Goal: Task Accomplishment & Management: Complete application form

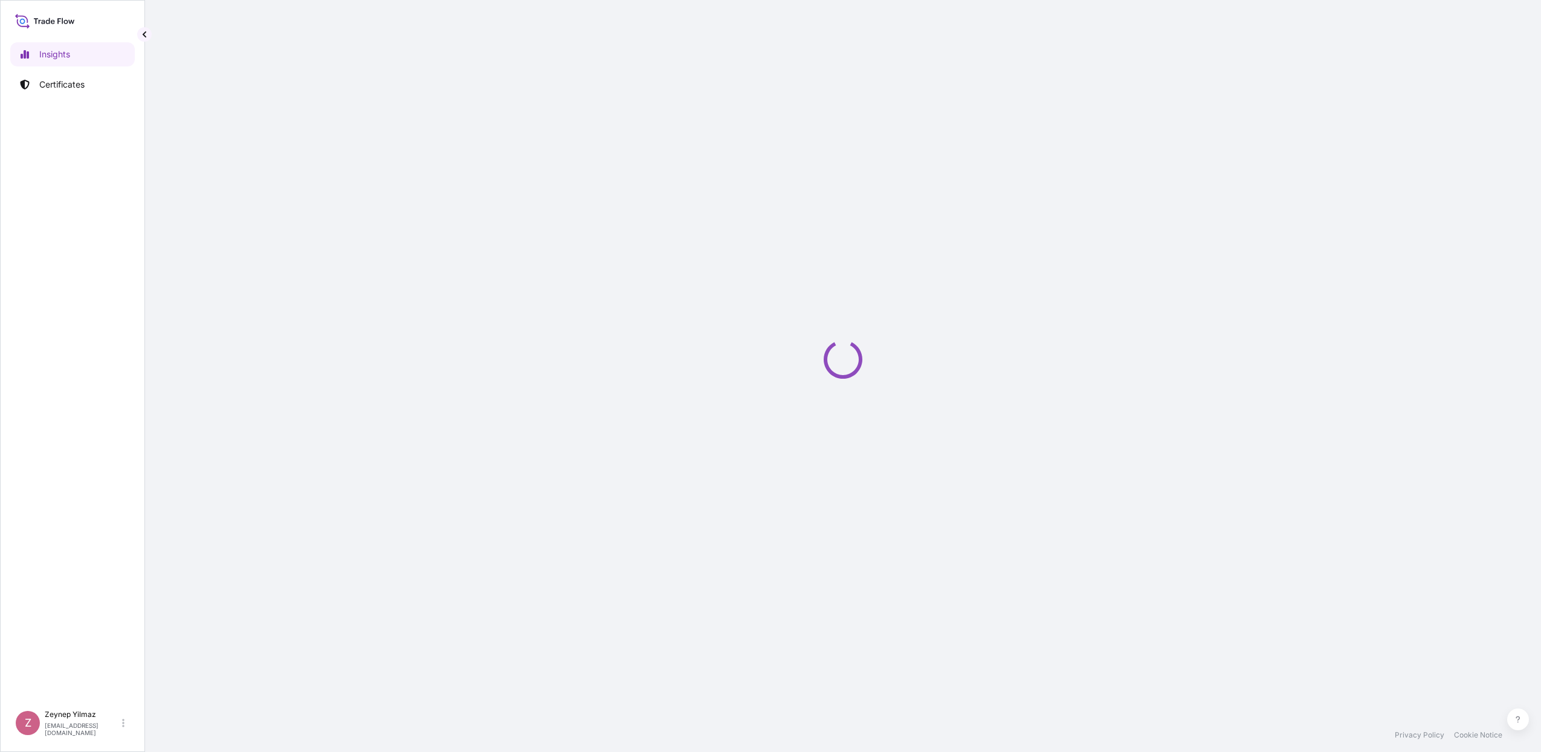
select select "2025"
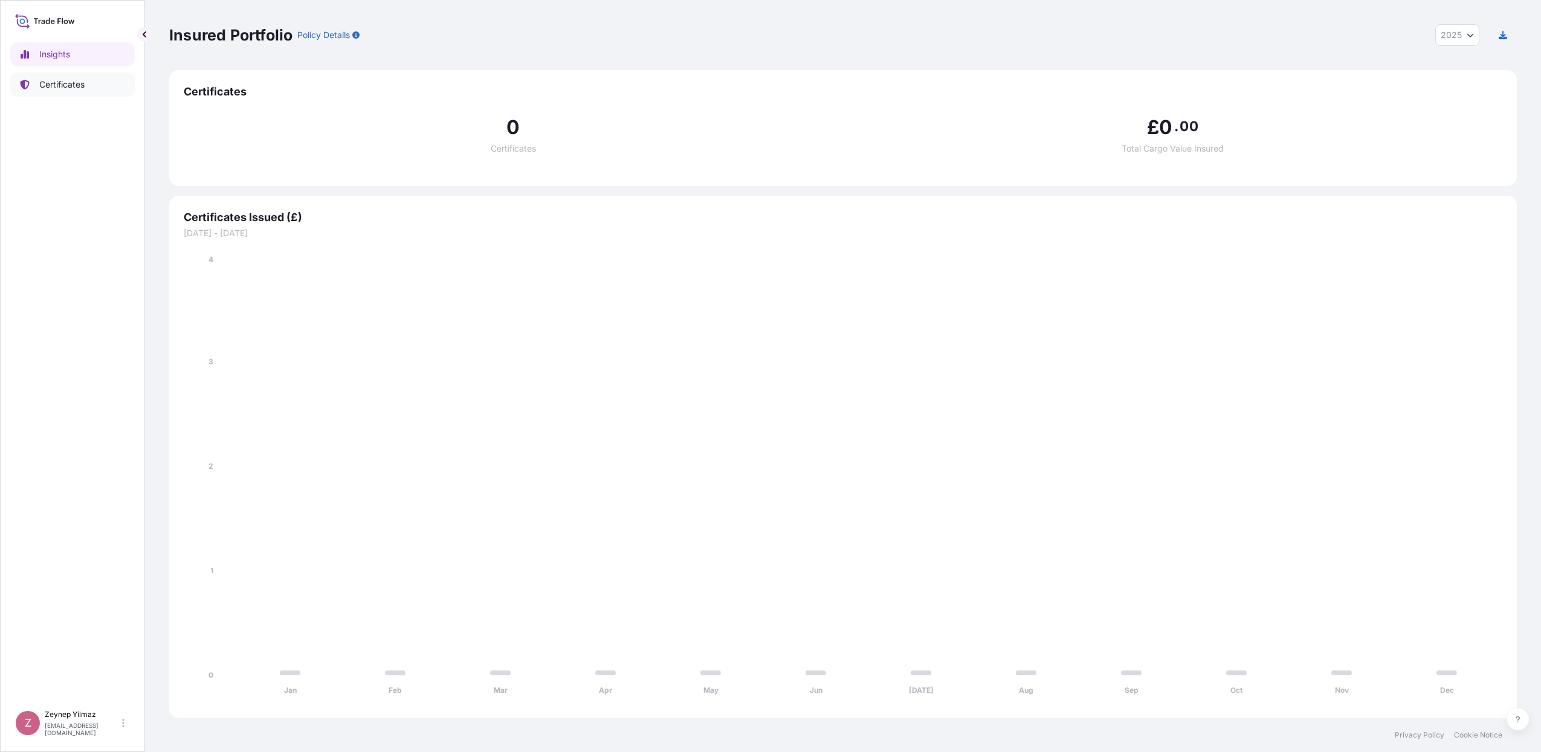
click at [89, 89] on link "Certificates" at bounding box center [72, 85] width 124 height 24
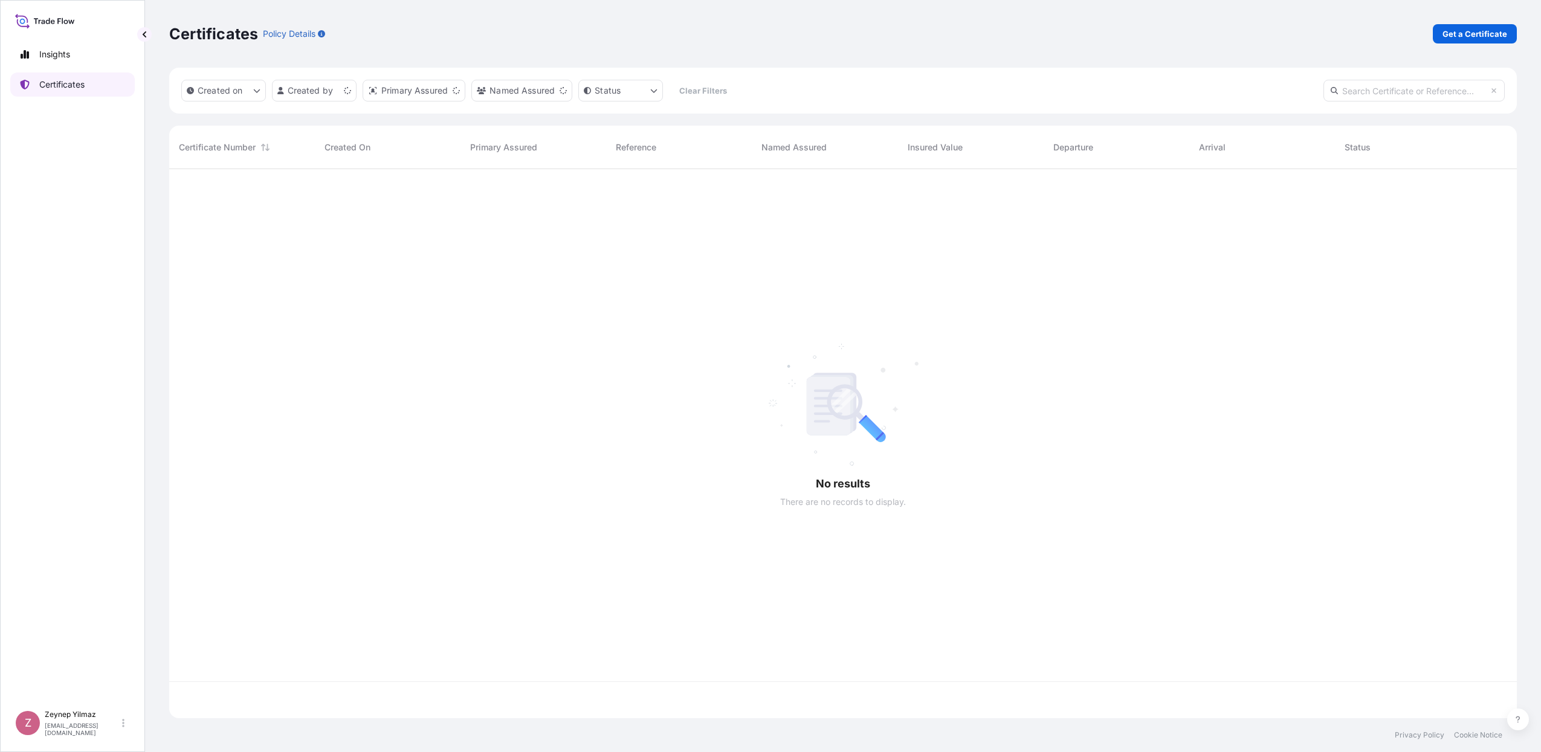
scroll to position [545, 1336]
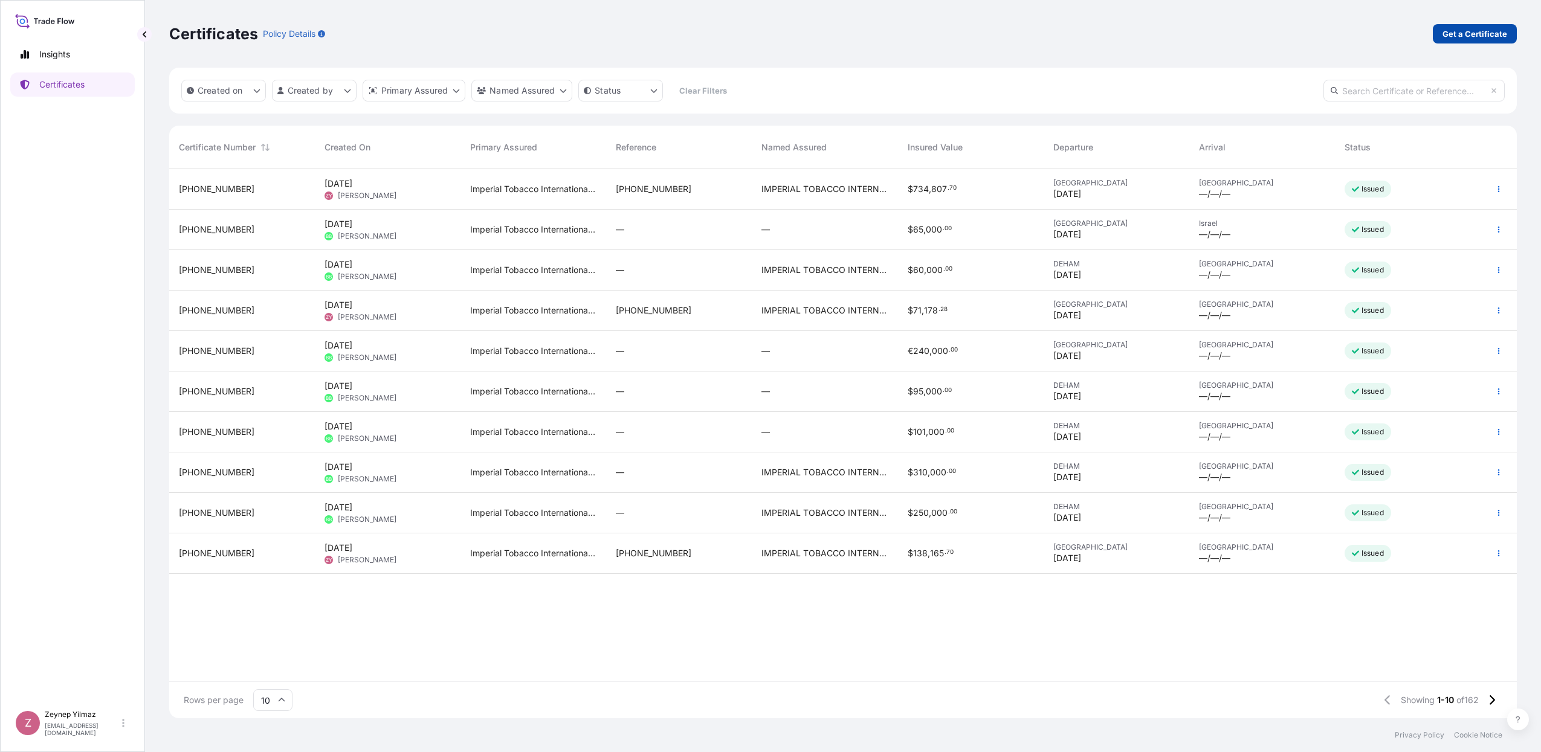
click at [1492, 31] on p "Get a Certificate" at bounding box center [1475, 34] width 65 height 12
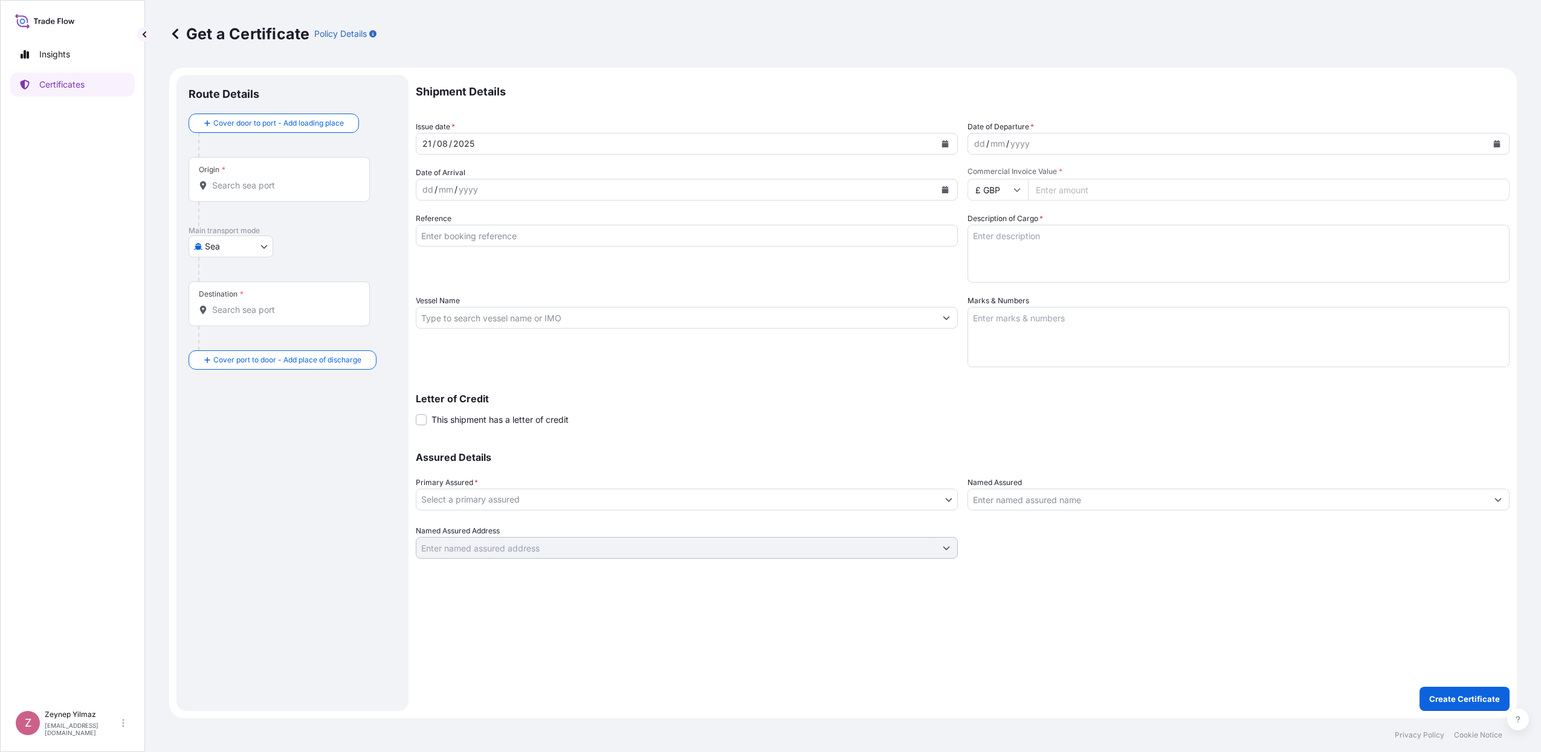
click at [236, 244] on body "Insights Certificates Z [PERSON_NAME] [EMAIL_ADDRESS][DOMAIN_NAME] Get a Certif…" at bounding box center [770, 376] width 1541 height 752
click at [227, 296] on span "Road" at bounding box center [222, 300] width 21 height 12
select select "Road"
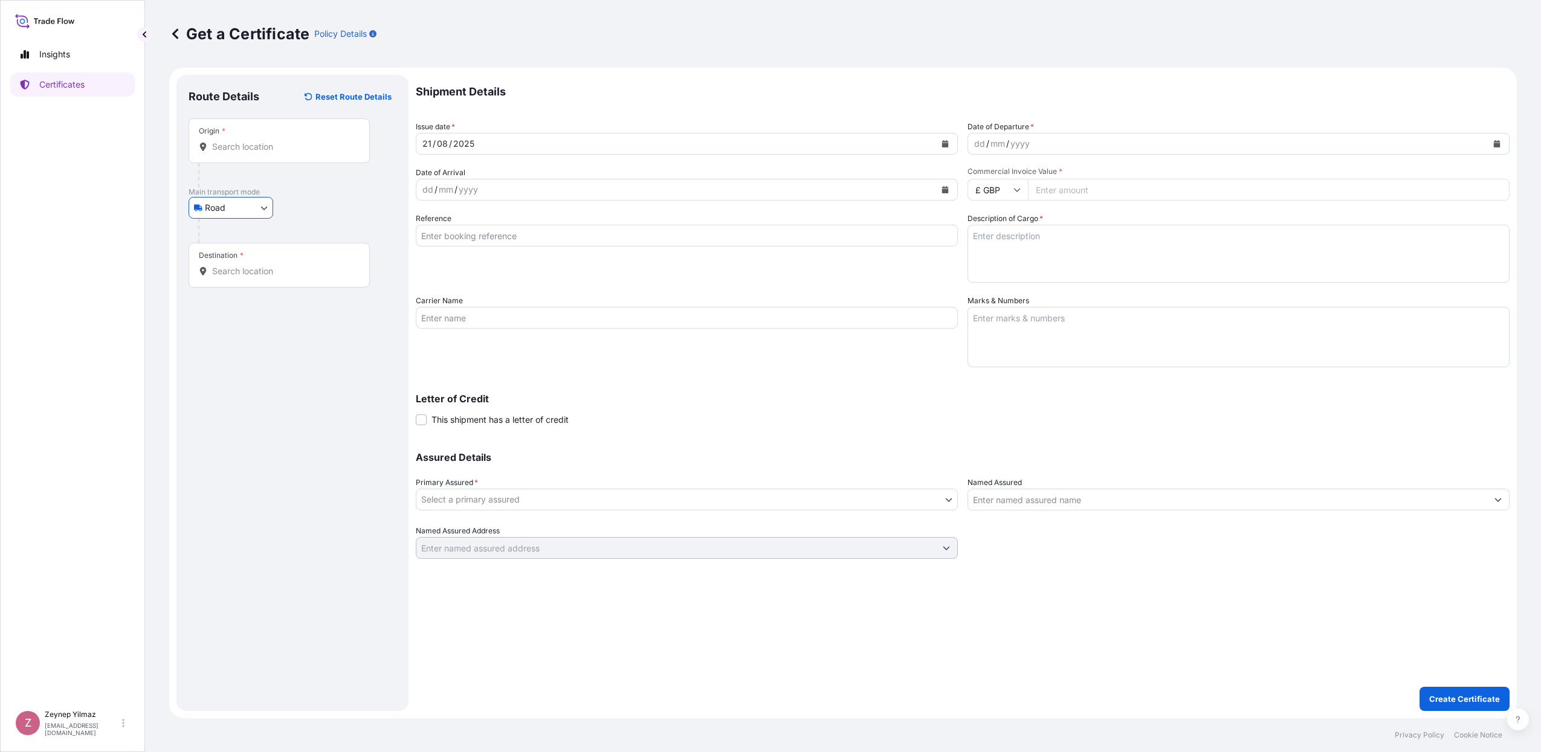
click at [248, 143] on input "Origin *" at bounding box center [283, 147] width 143 height 12
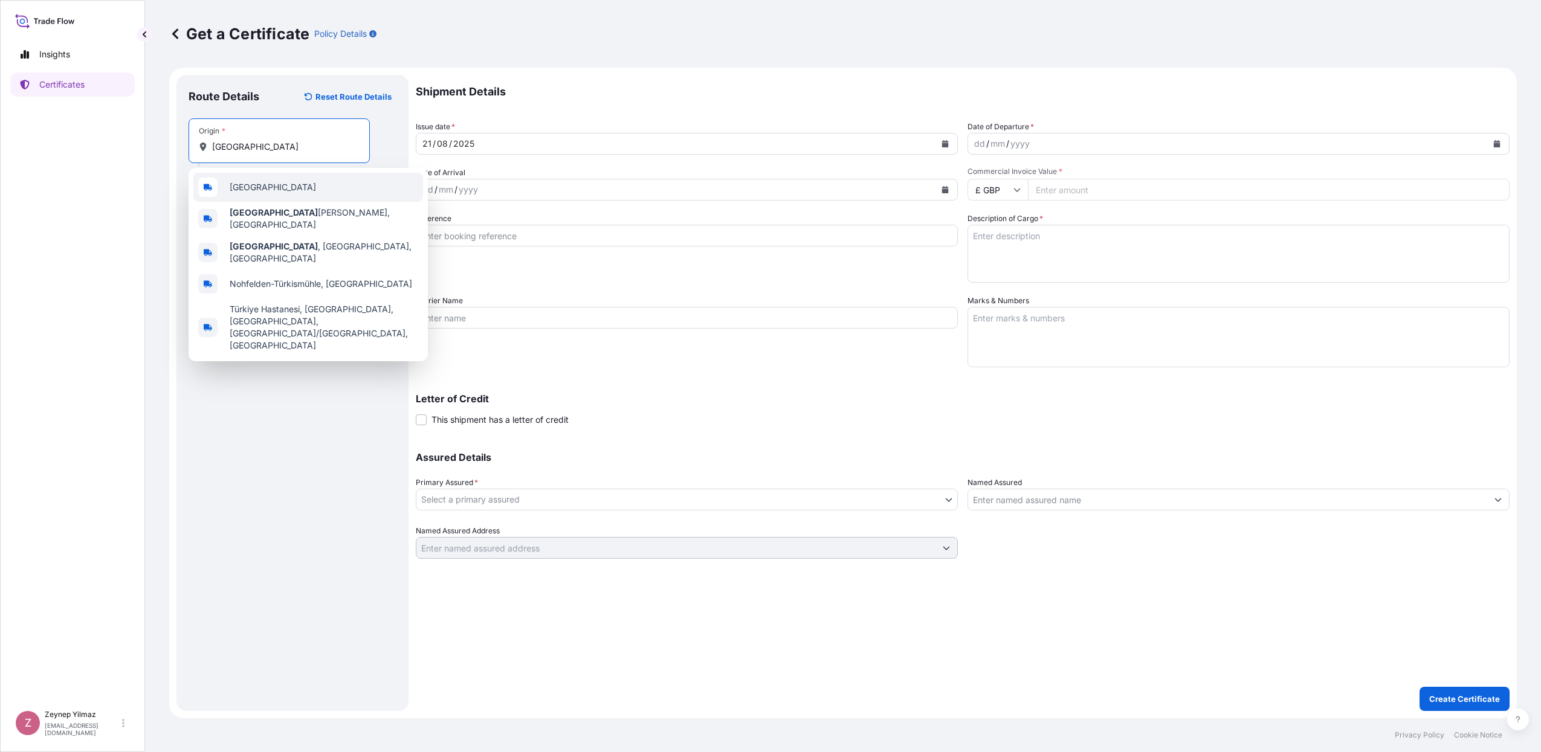
click at [249, 189] on span "[GEOGRAPHIC_DATA]" at bounding box center [273, 187] width 86 height 12
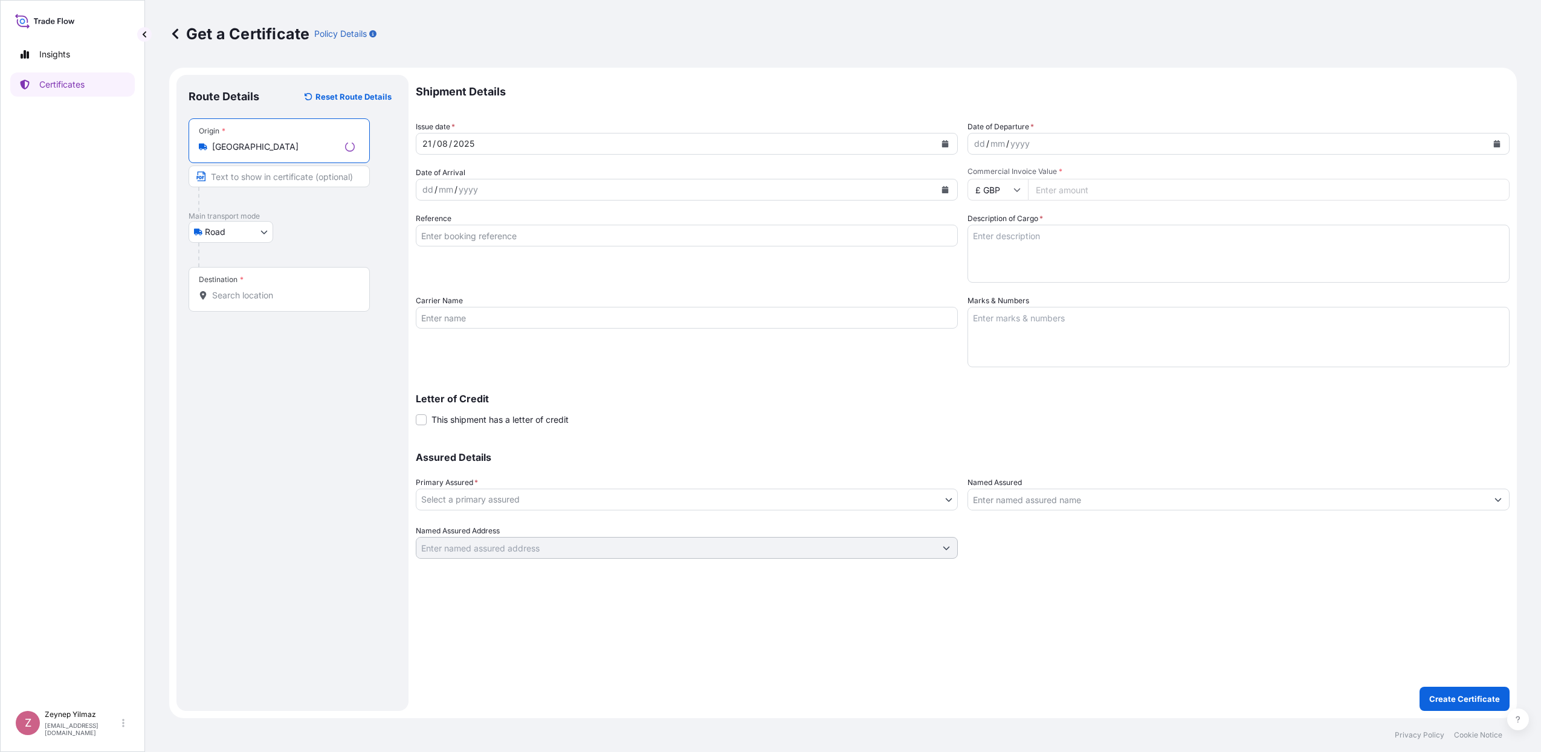
type input "[GEOGRAPHIC_DATA]"
click at [273, 298] on input "Destination *" at bounding box center [283, 295] width 143 height 12
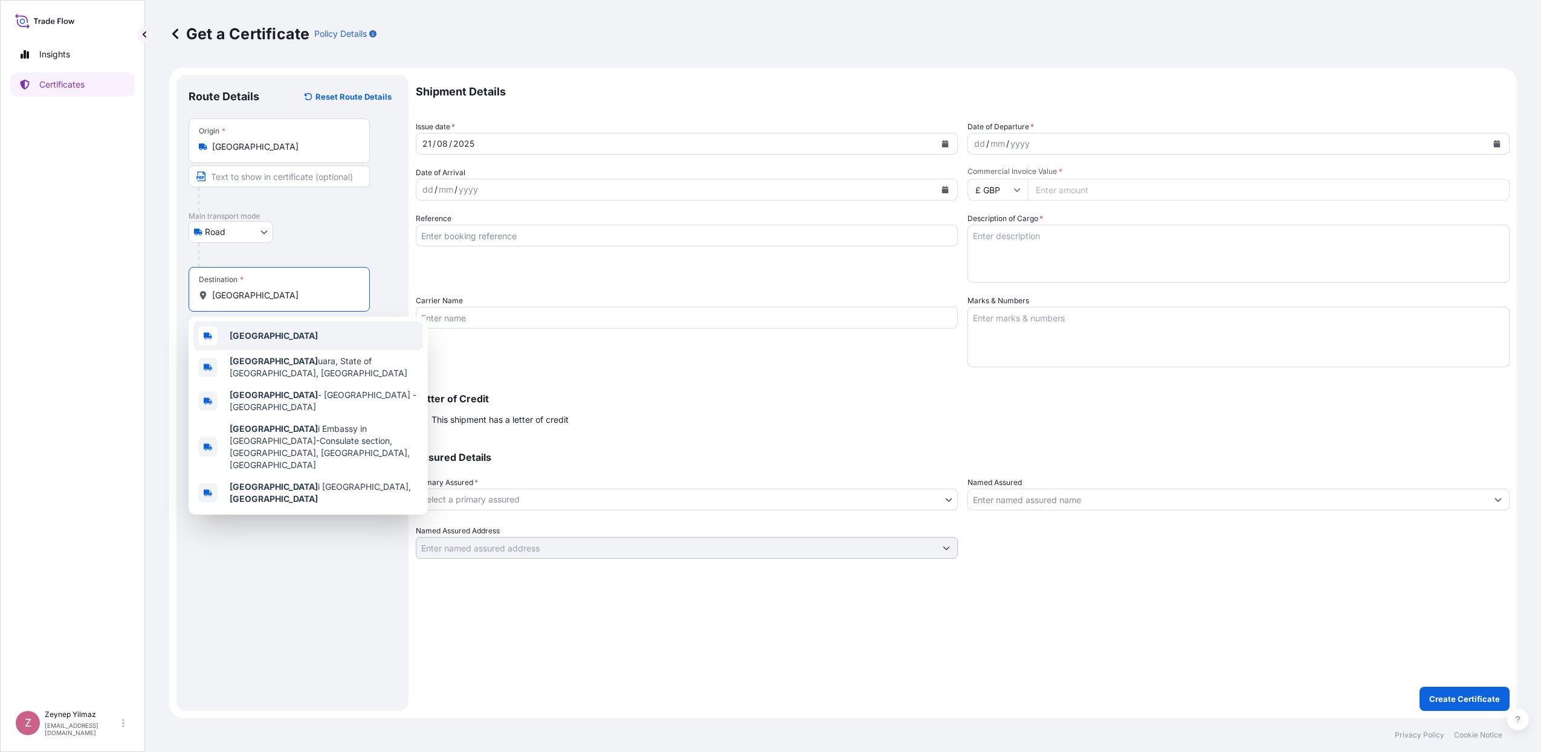
click at [253, 336] on div "[GEOGRAPHIC_DATA]" at bounding box center [308, 336] width 230 height 29
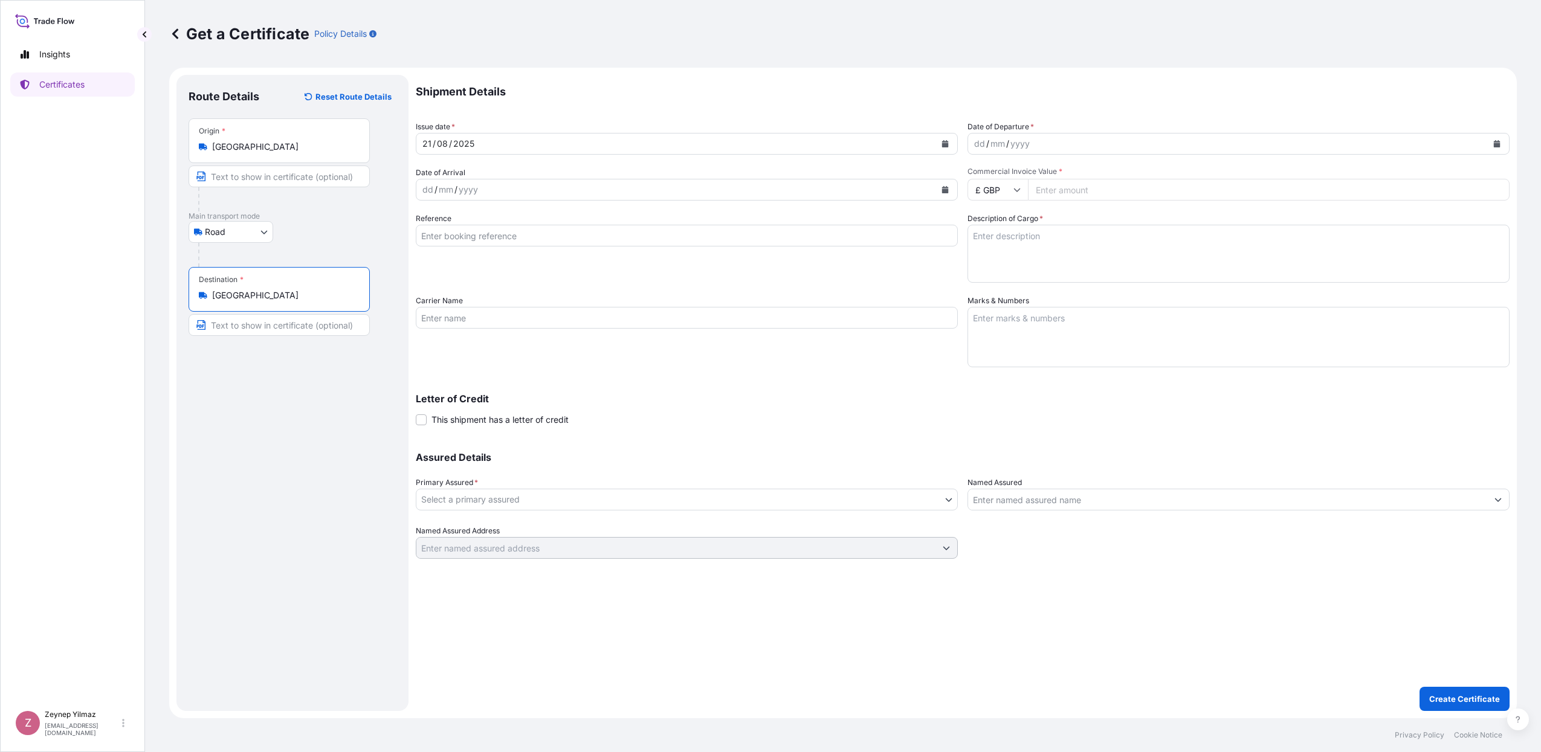
type input "[GEOGRAPHIC_DATA]"
click at [1027, 154] on div "dd / mm / yyyy" at bounding box center [1239, 144] width 542 height 22
click at [1030, 149] on div "dd / mm / yyyy" at bounding box center [1227, 144] width 519 height 22
click at [1496, 147] on button "Calendar" at bounding box center [1496, 143] width 19 height 19
click at [1063, 293] on div "21" at bounding box center [1058, 292] width 22 height 22
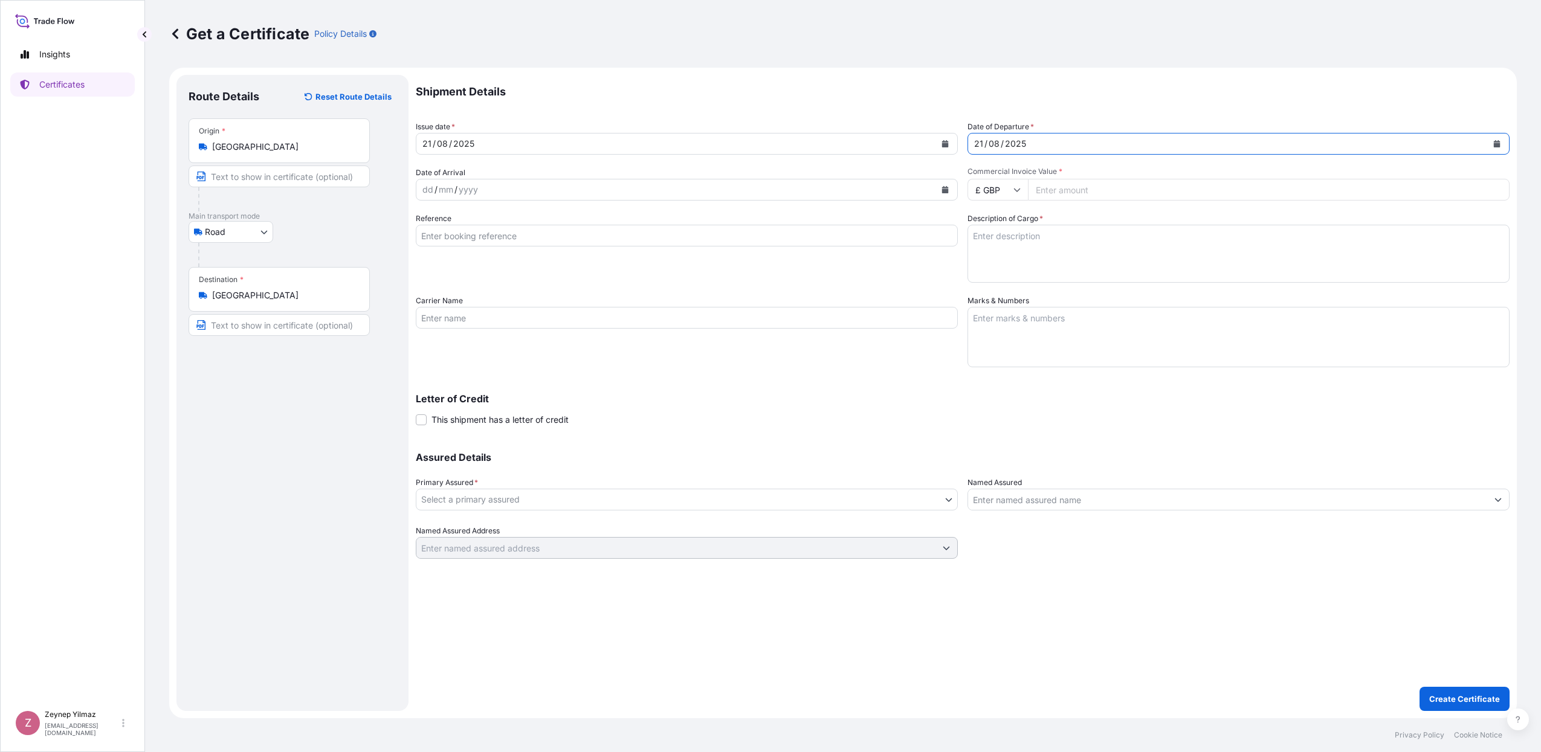
click at [1003, 195] on input "£ GBP" at bounding box center [998, 190] width 60 height 22
click at [1001, 285] on div "$ USD" at bounding box center [997, 273] width 51 height 23
type input "$ USD"
click at [1088, 186] on input "Commercial Invoice Value *" at bounding box center [1269, 190] width 482 height 22
type input "534600.00"
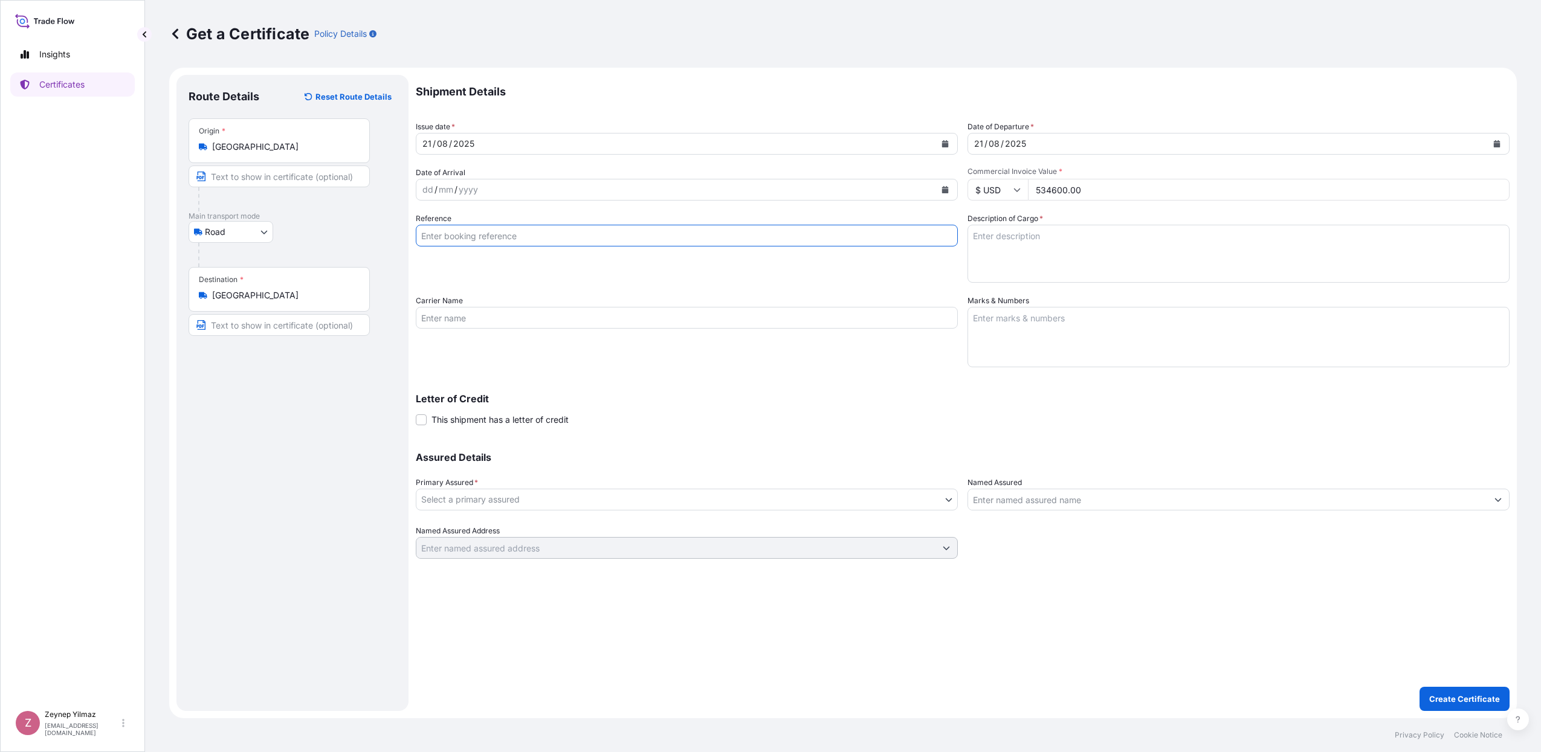
click at [542, 229] on input "Reference" at bounding box center [687, 236] width 542 height 22
paste input "[PHONE_NUMBER]"
type input "[PHONE_NUMBER]"
click at [1002, 241] on textarea "Description of Cargo *" at bounding box center [1239, 254] width 542 height 58
paste textarea "2749 cases of cigarettes marked: 1001230352/1-2749 Hand Down Co. Nearby MRF Qua…"
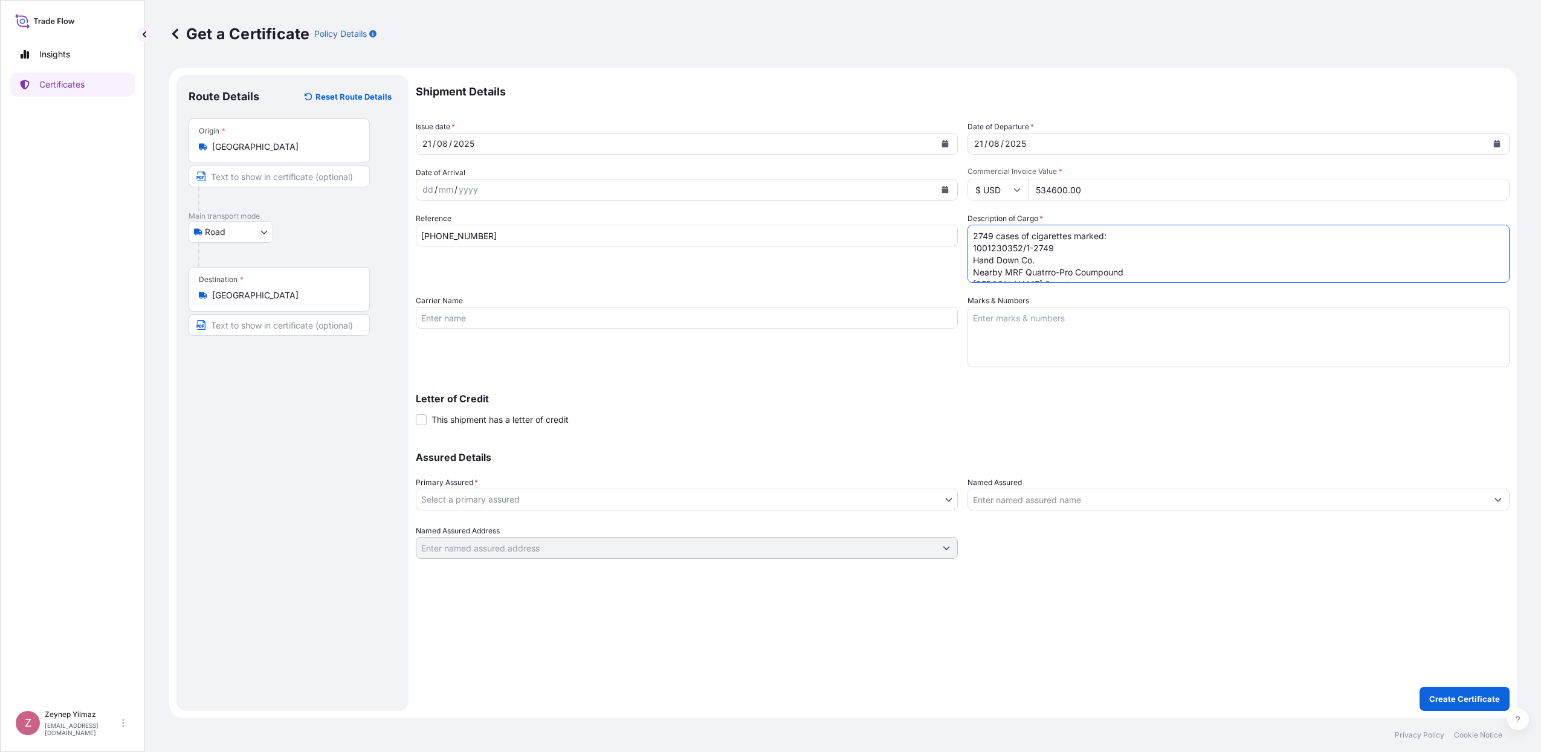
drag, startPoint x: 992, startPoint y: 234, endPoint x: 947, endPoint y: 236, distance: 44.7
click at [947, 236] on div "Shipment Details Issue date * [DATE] Date of Departure * [DATE] Date of Arrival…" at bounding box center [963, 317] width 1094 height 484
type textarea "1600 cases of cigarettes marked: 1001230641/1-1600 Hand Down Co. Nearby MRF Qua…"
click at [1023, 251] on textarea "1600 cases of cigarettes marked: 1001230641/1-1600 Hand Down Co. Nearby MRF Qua…" at bounding box center [1239, 254] width 542 height 58
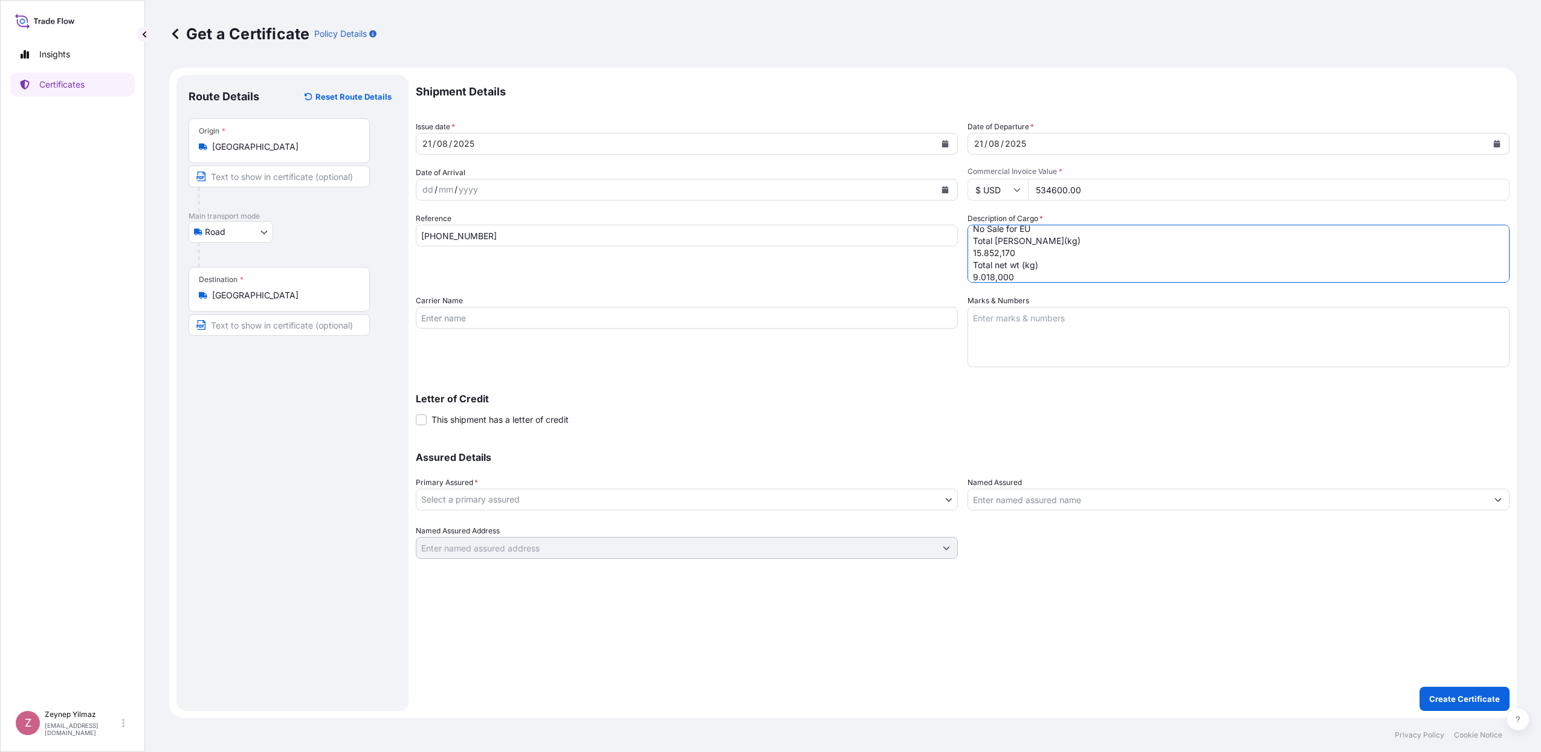
click at [870, 496] on body "Insights Certificates Z [PERSON_NAME] [EMAIL_ADDRESS][DOMAIN_NAME] Get a Certif…" at bounding box center [770, 376] width 1541 height 752
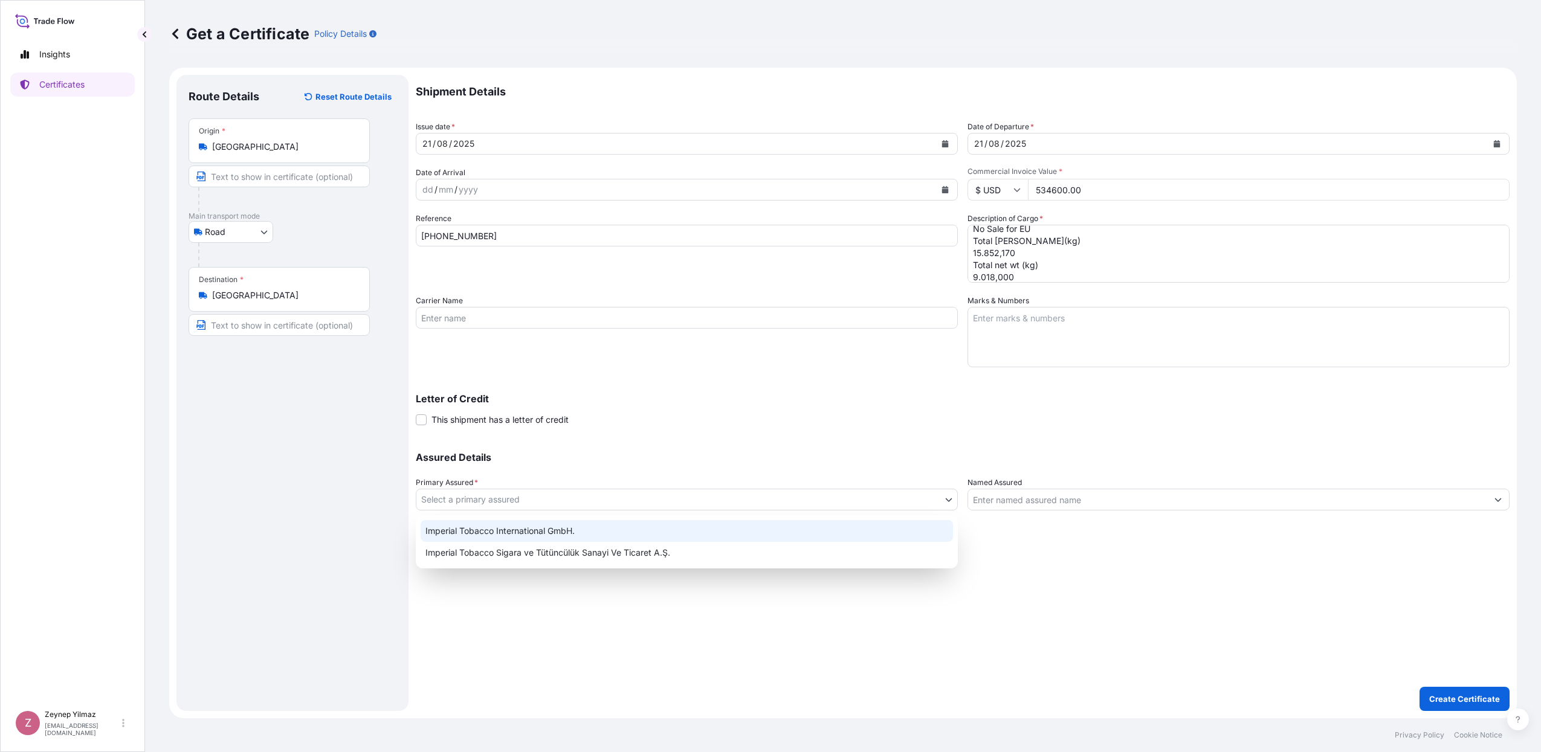
click at [695, 524] on div "Imperial Tobacco International GmbH." at bounding box center [687, 531] width 532 height 22
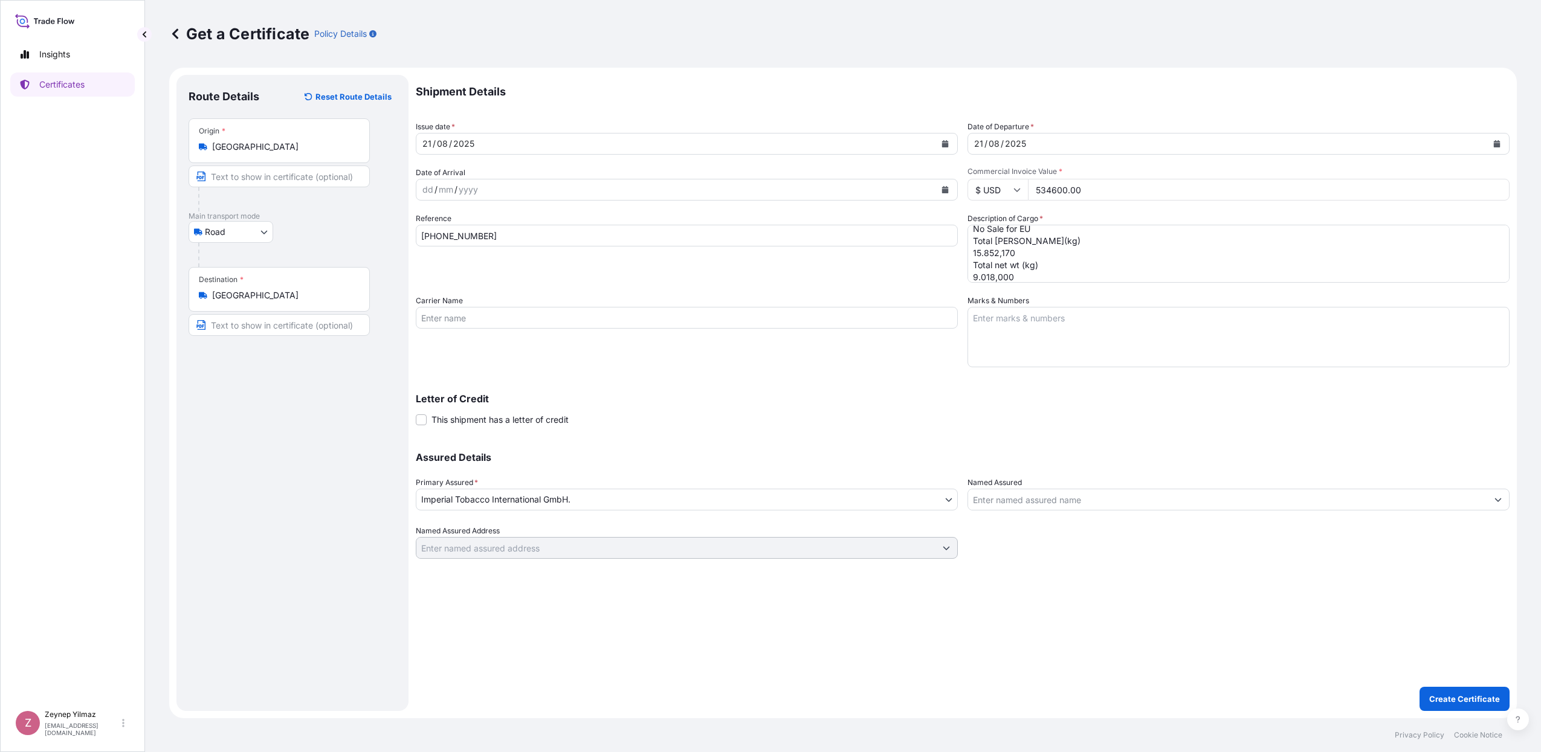
click at [963, 496] on div "Assured Details Primary Assured * Imperial Tobacco International GmbH. Imperial…" at bounding box center [963, 498] width 1094 height 121
click at [1001, 497] on input "Named Assured" at bounding box center [1227, 500] width 519 height 22
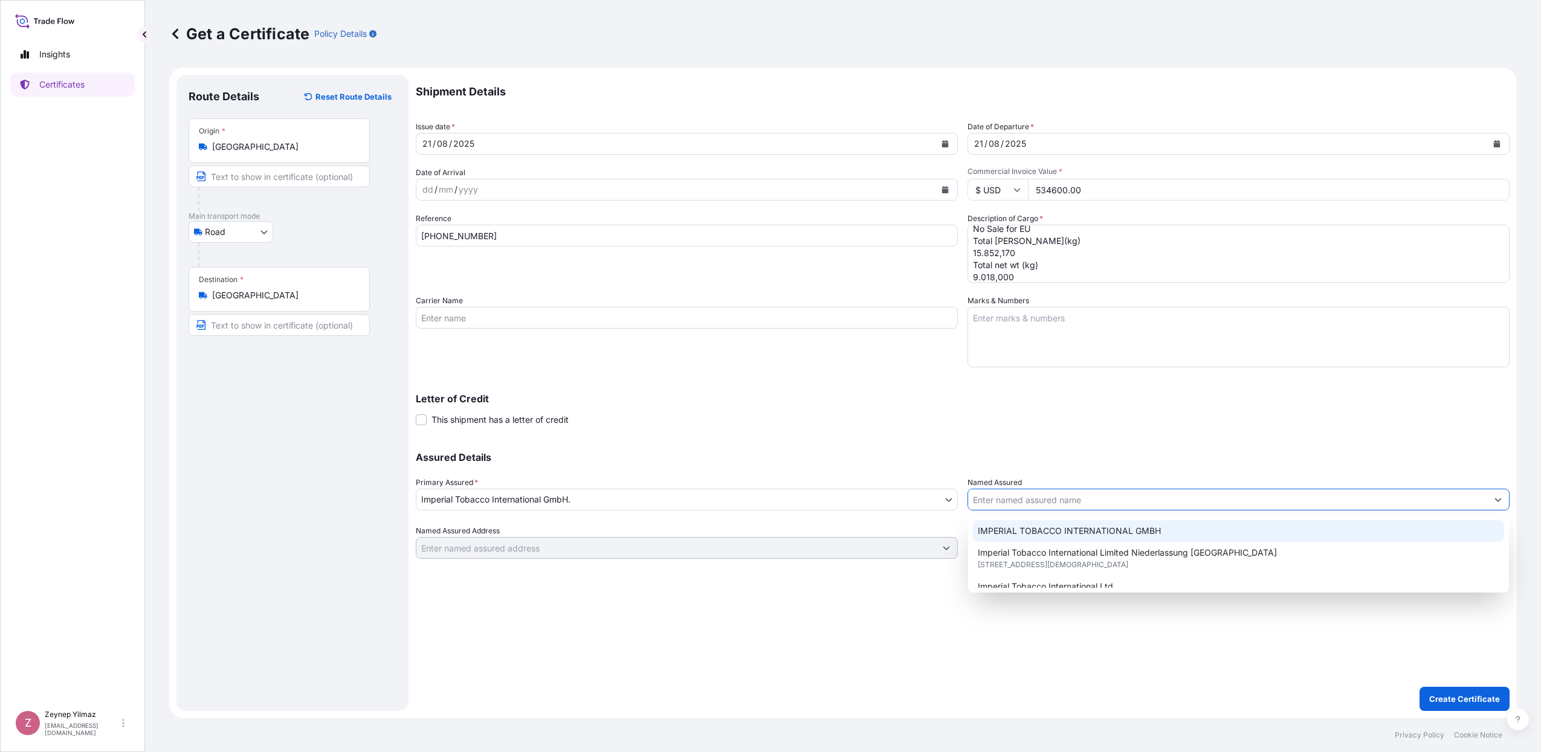
click at [1008, 534] on span "IMPERIAL TOBACCO INTERNATIONAL GMBH" at bounding box center [1069, 531] width 183 height 12
type input "IMPERIAL TOBACCO INTERNATIONAL GMBH"
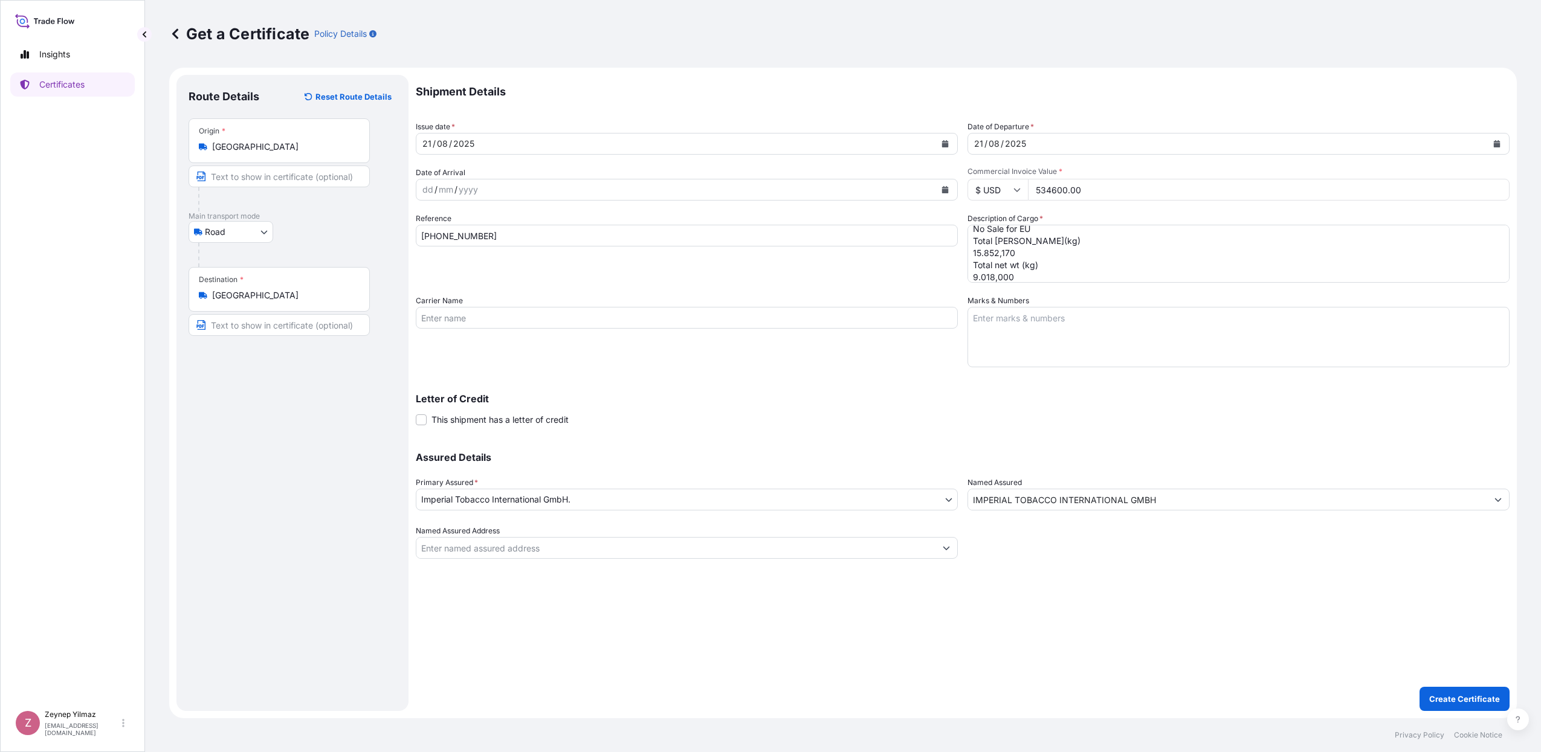
click at [980, 444] on div "Assured Details Primary Assured * Imperial Tobacco International GmbH. Imperial…" at bounding box center [963, 498] width 1094 height 121
click at [1451, 702] on p "Create Certificate" at bounding box center [1464, 699] width 71 height 12
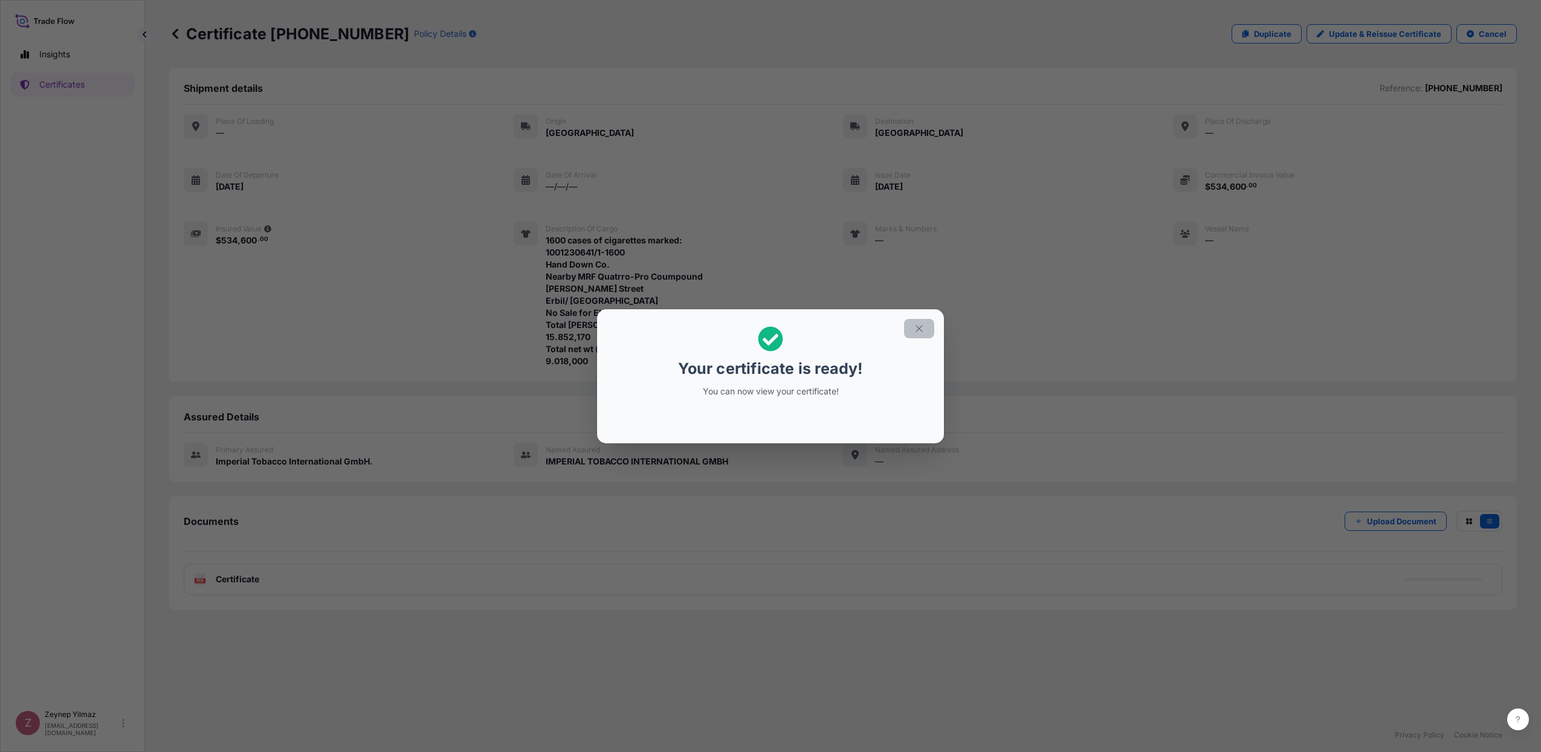
click at [923, 334] on icon "button" at bounding box center [919, 328] width 11 height 11
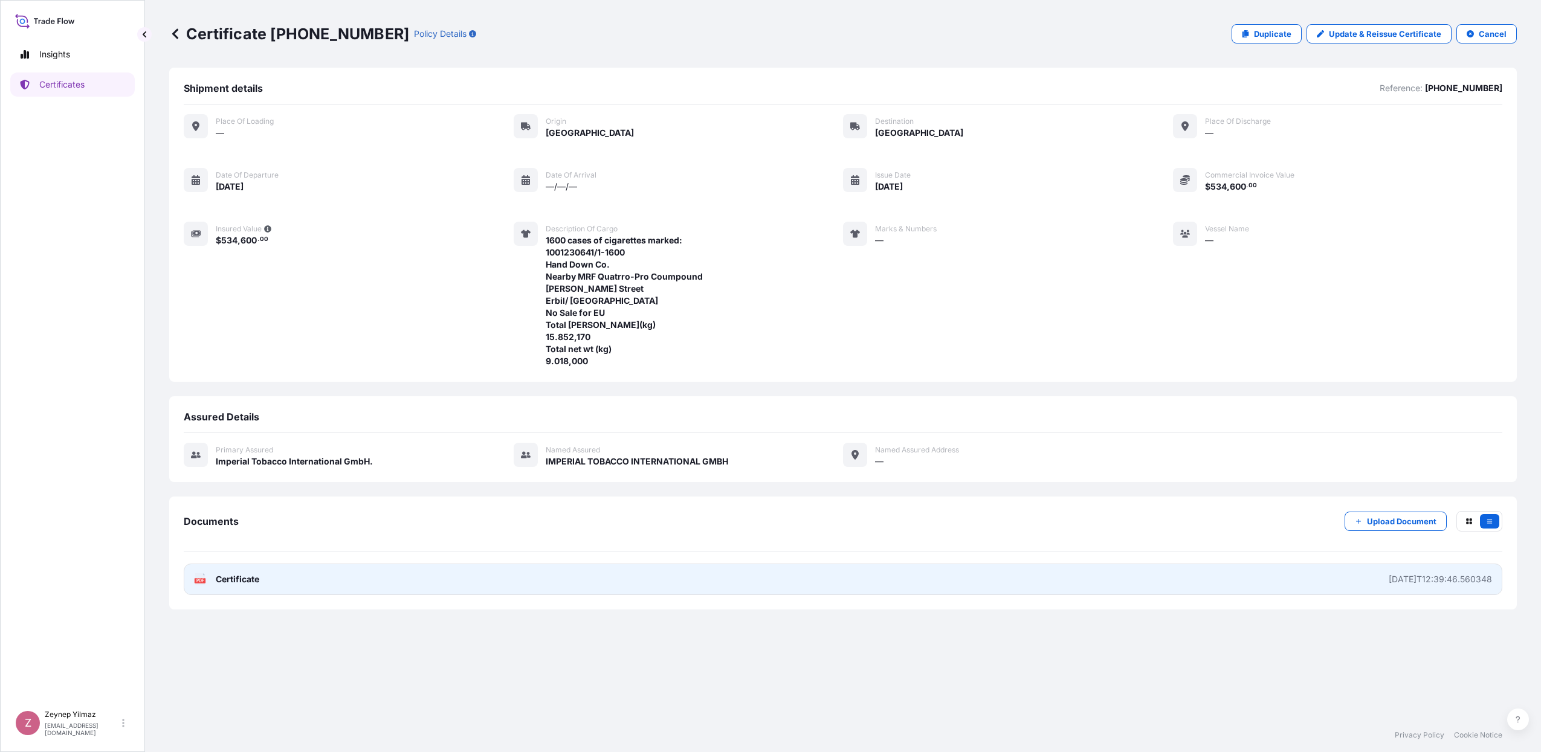
click at [642, 585] on link "PDF Certificate [DATE]T12:39:46.560348" at bounding box center [843, 579] width 1319 height 31
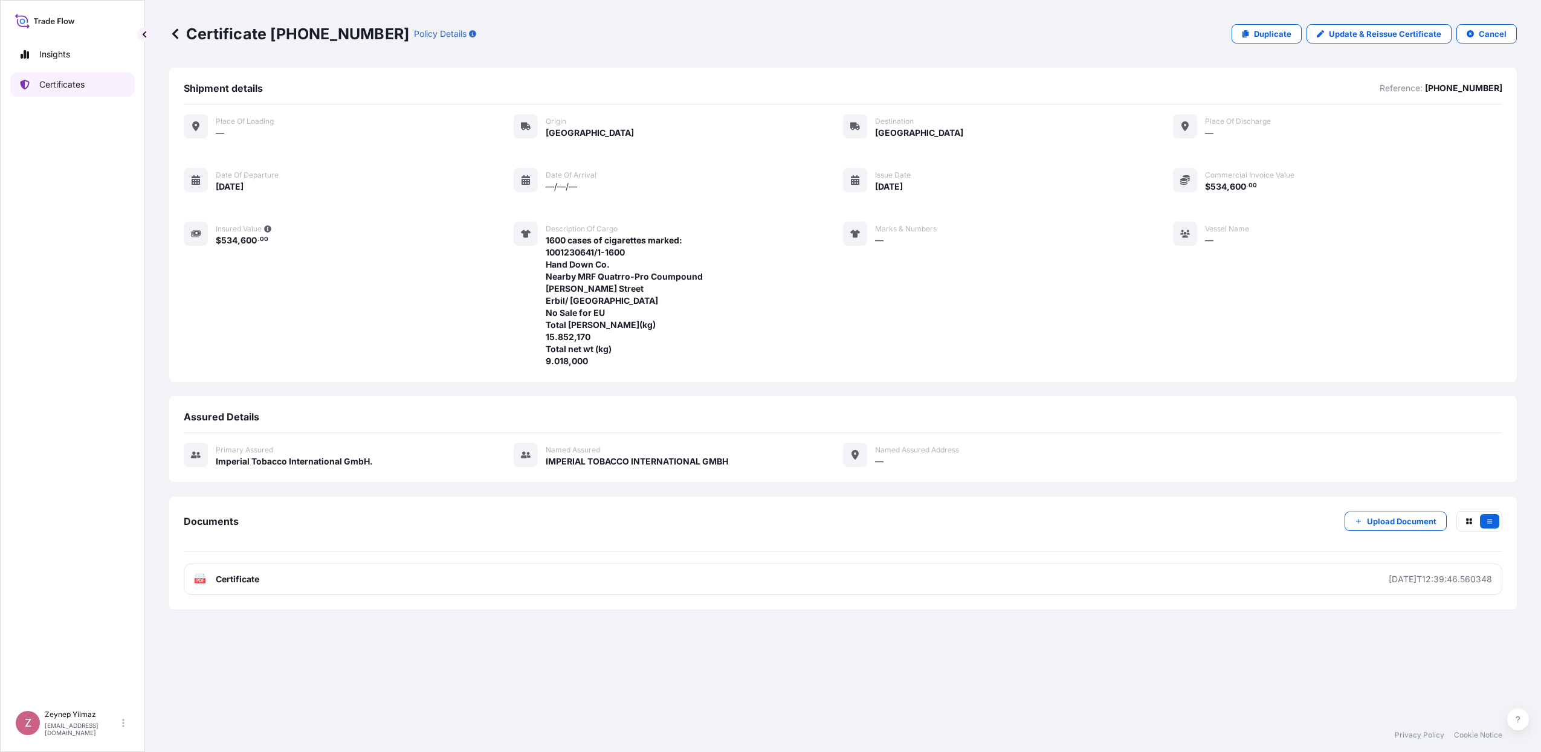
click at [76, 88] on p "Certificates" at bounding box center [61, 85] width 45 height 12
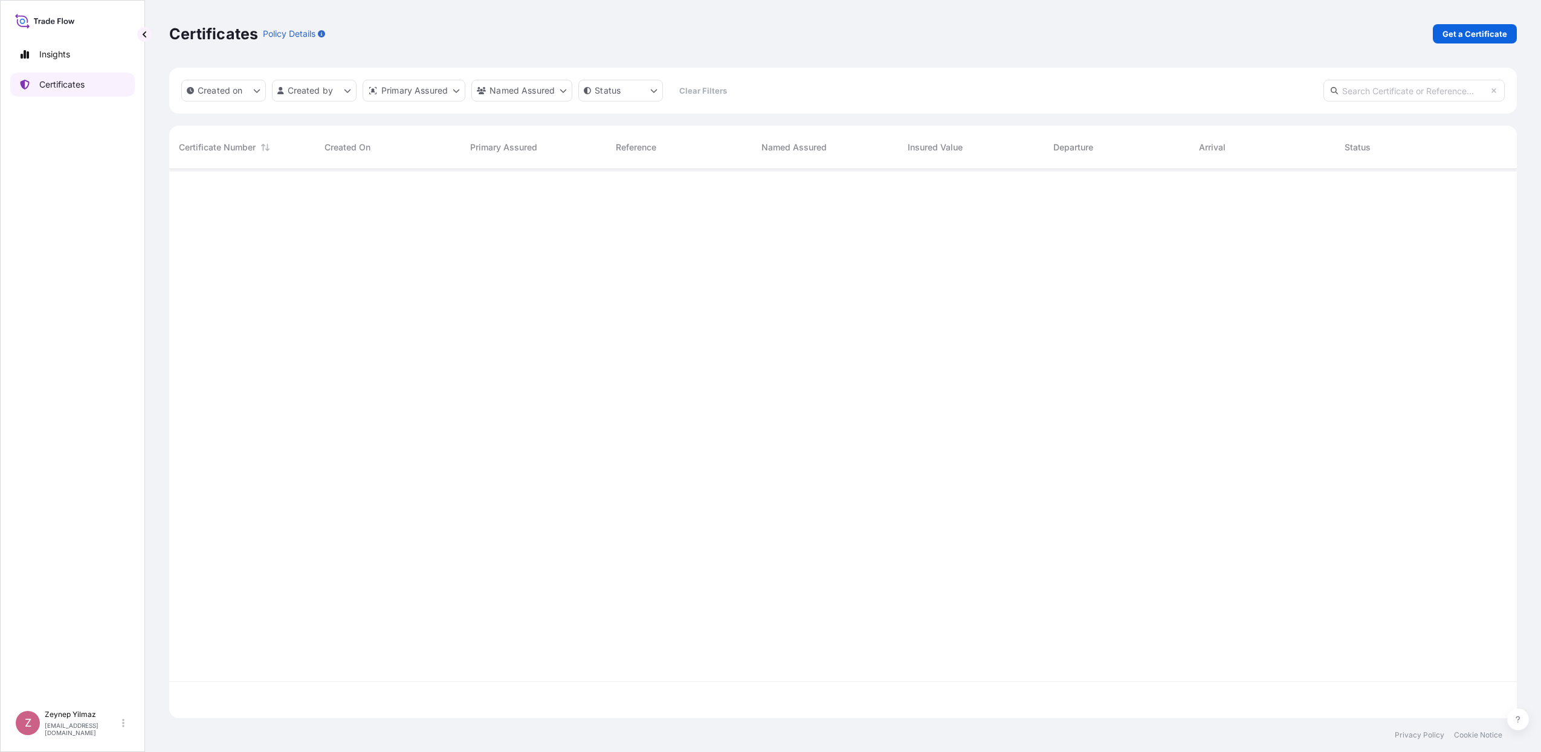
scroll to position [545, 1336]
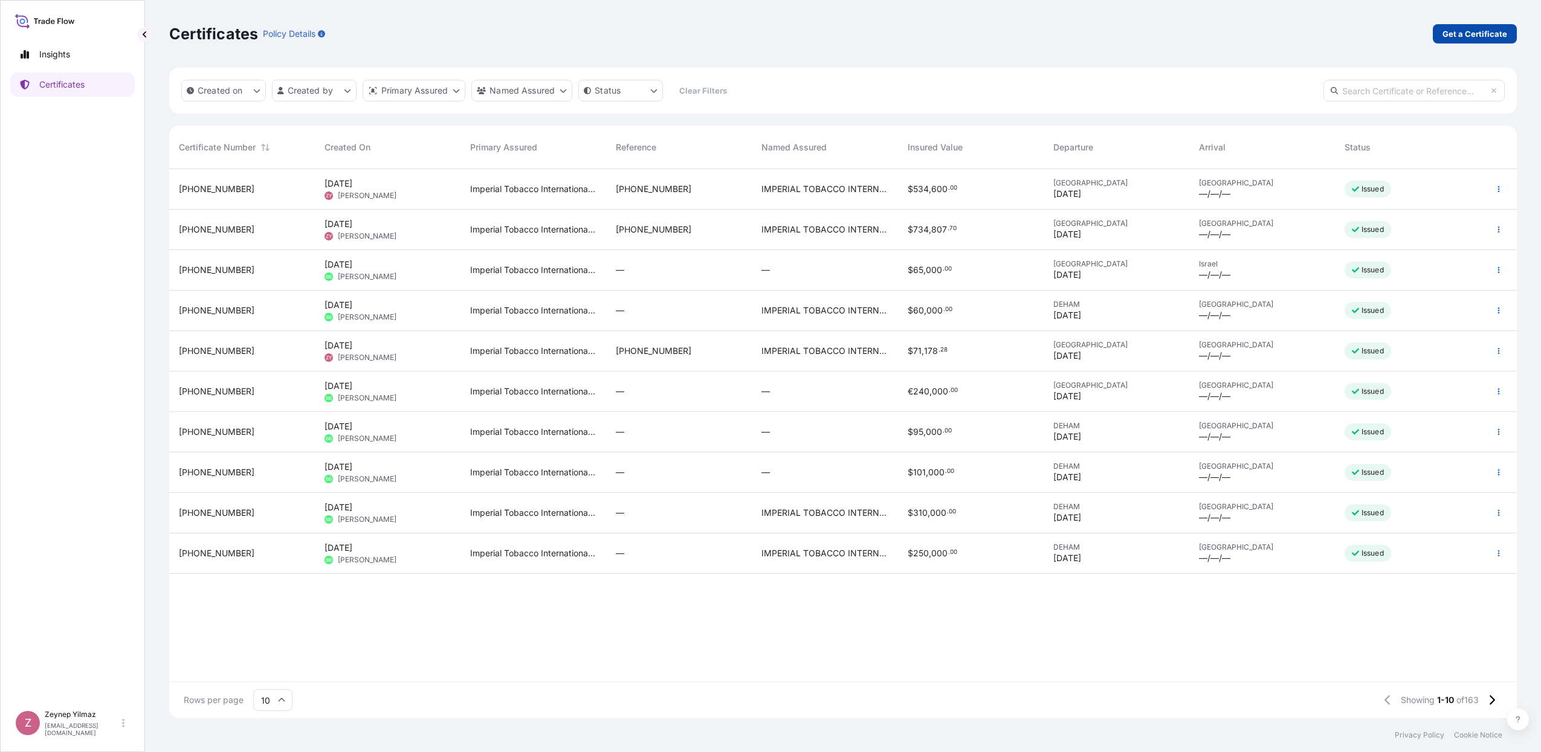
click at [1490, 31] on p "Get a Certificate" at bounding box center [1475, 34] width 65 height 12
select select "Sea"
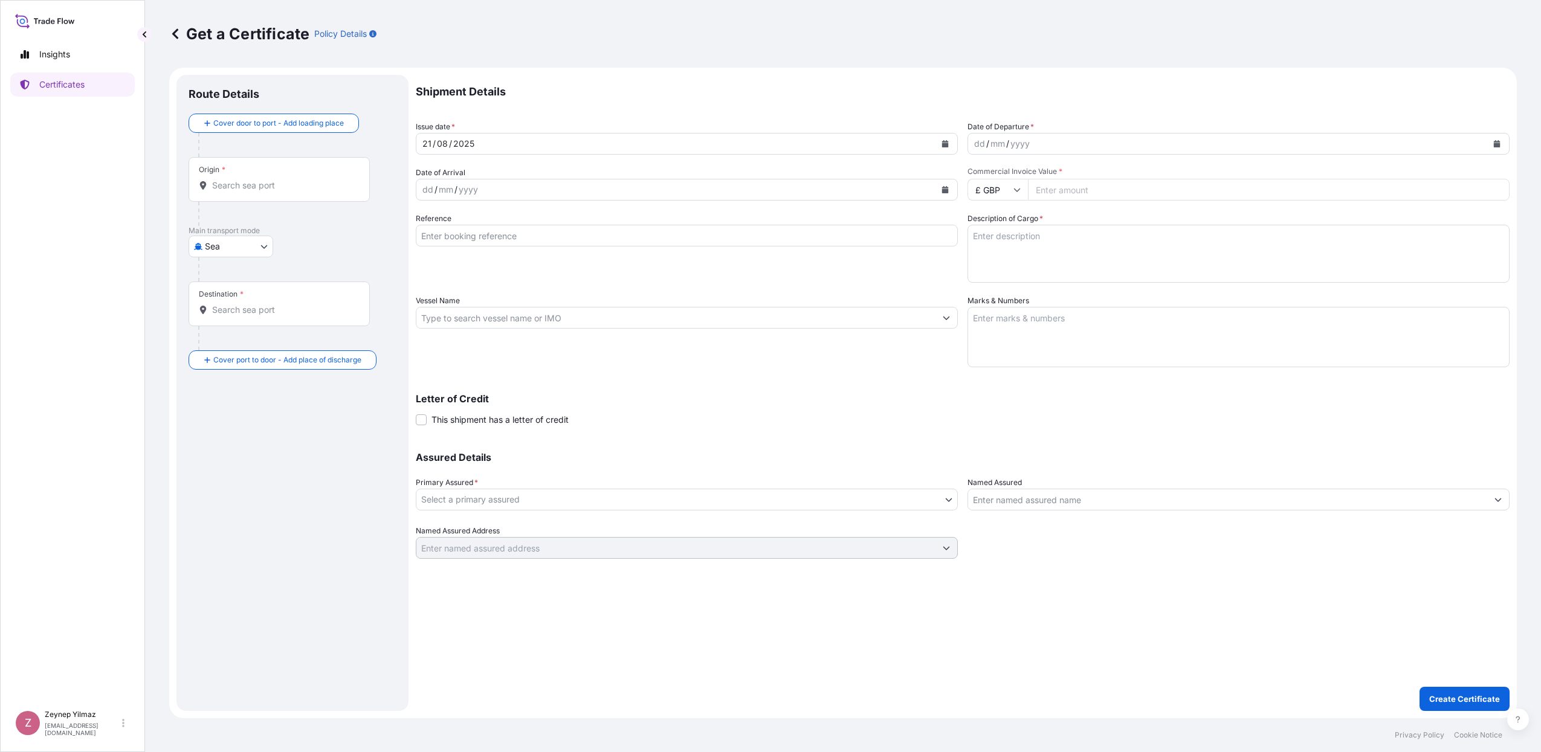
click at [241, 255] on body "Insights Certificates Z [PERSON_NAME] [EMAIL_ADDRESS][DOMAIN_NAME] Get a Certif…" at bounding box center [770, 376] width 1541 height 752
click at [222, 301] on span "Road" at bounding box center [222, 300] width 21 height 12
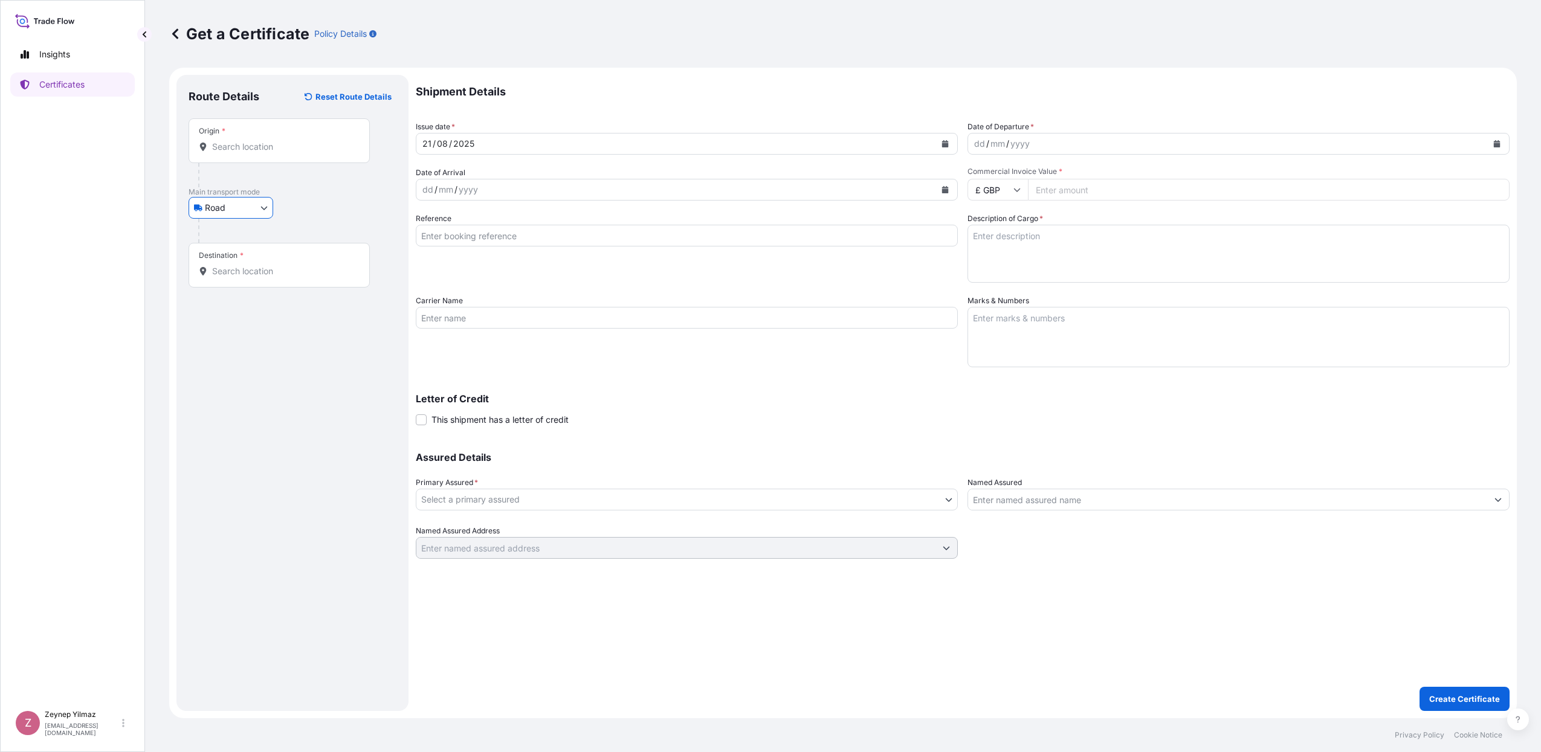
click at [255, 141] on input "Origin *" at bounding box center [283, 147] width 143 height 12
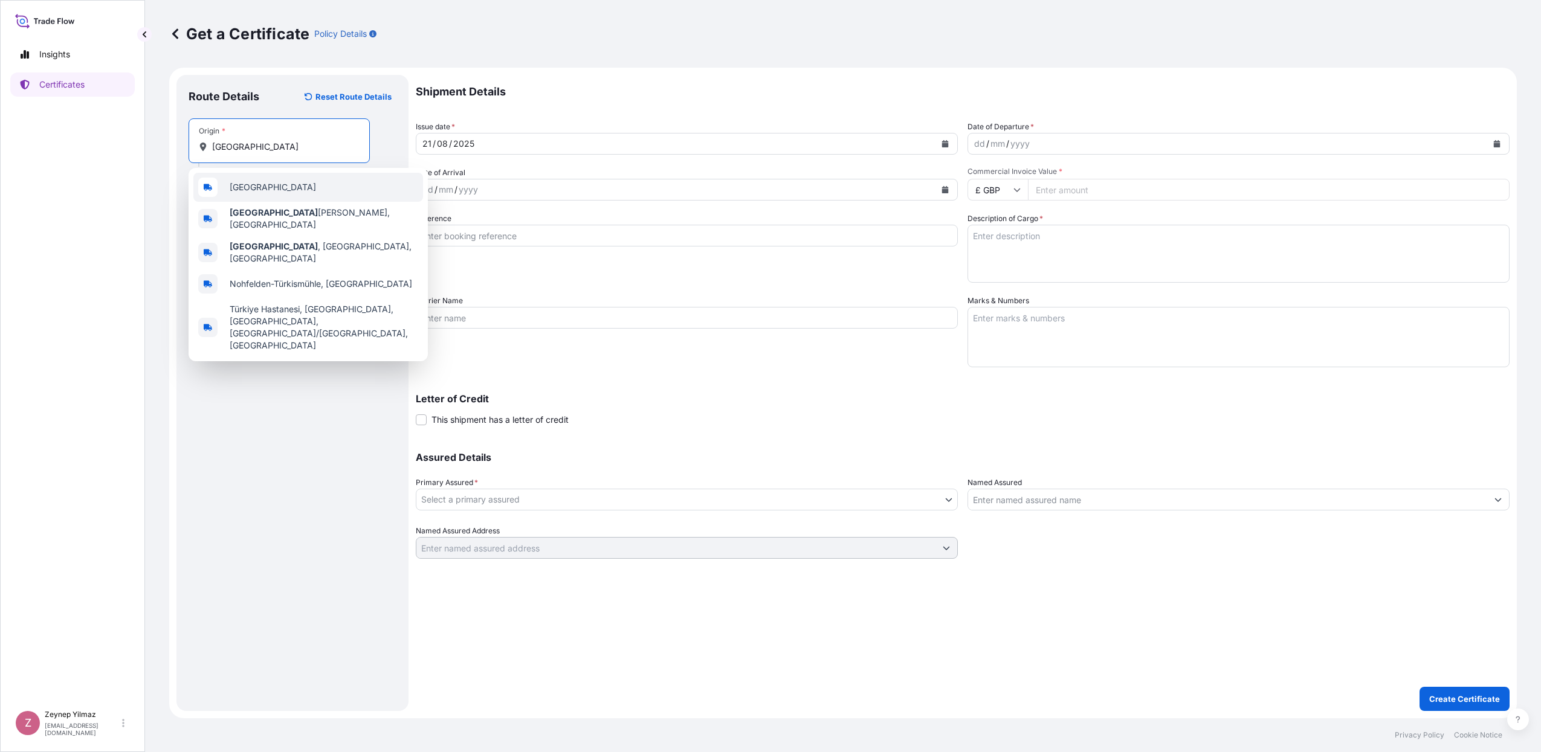
click at [250, 189] on span "[GEOGRAPHIC_DATA]" at bounding box center [273, 187] width 86 height 12
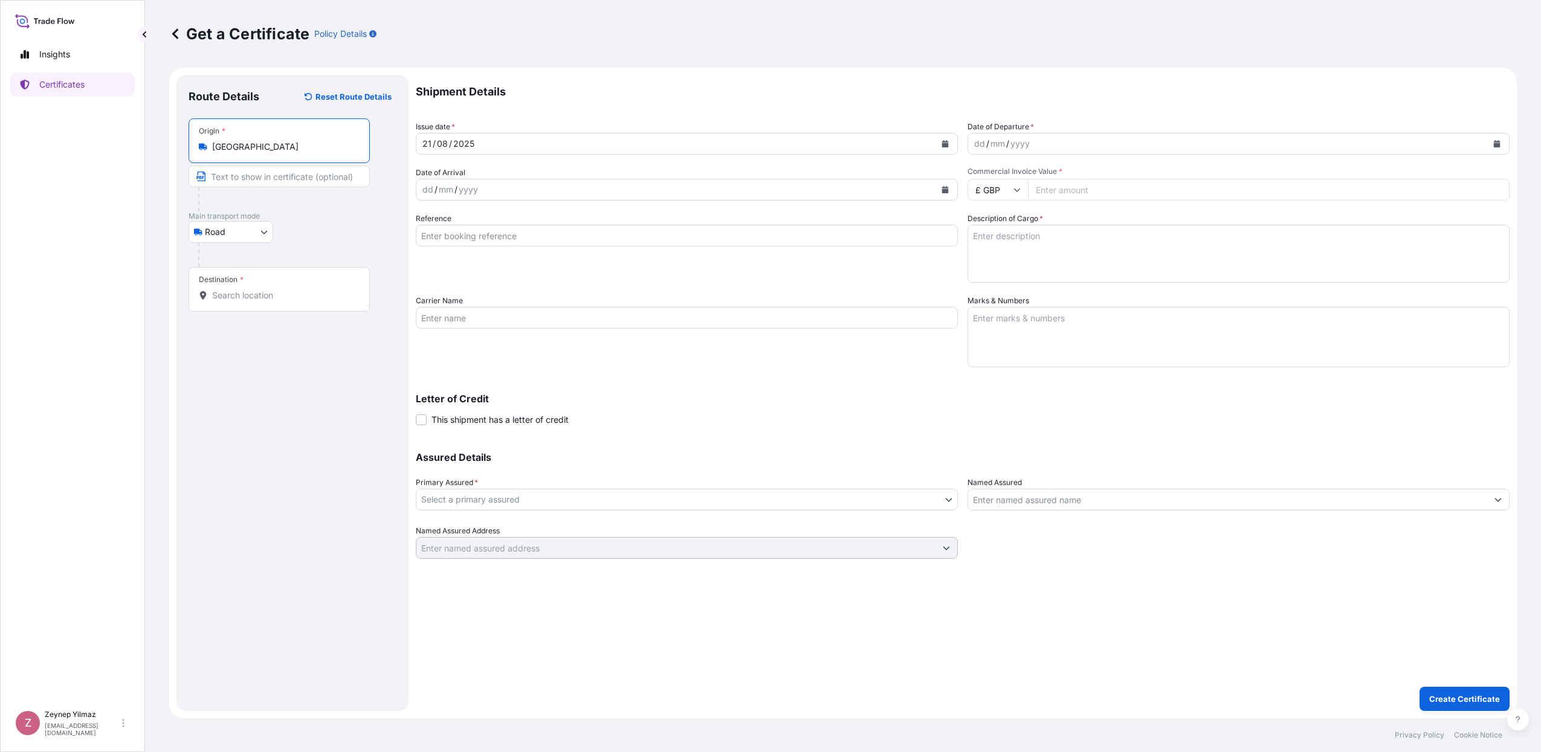
type input "[GEOGRAPHIC_DATA]"
click at [262, 307] on div "Destination *" at bounding box center [279, 289] width 181 height 45
click at [262, 302] on input "Destination *" at bounding box center [283, 295] width 143 height 12
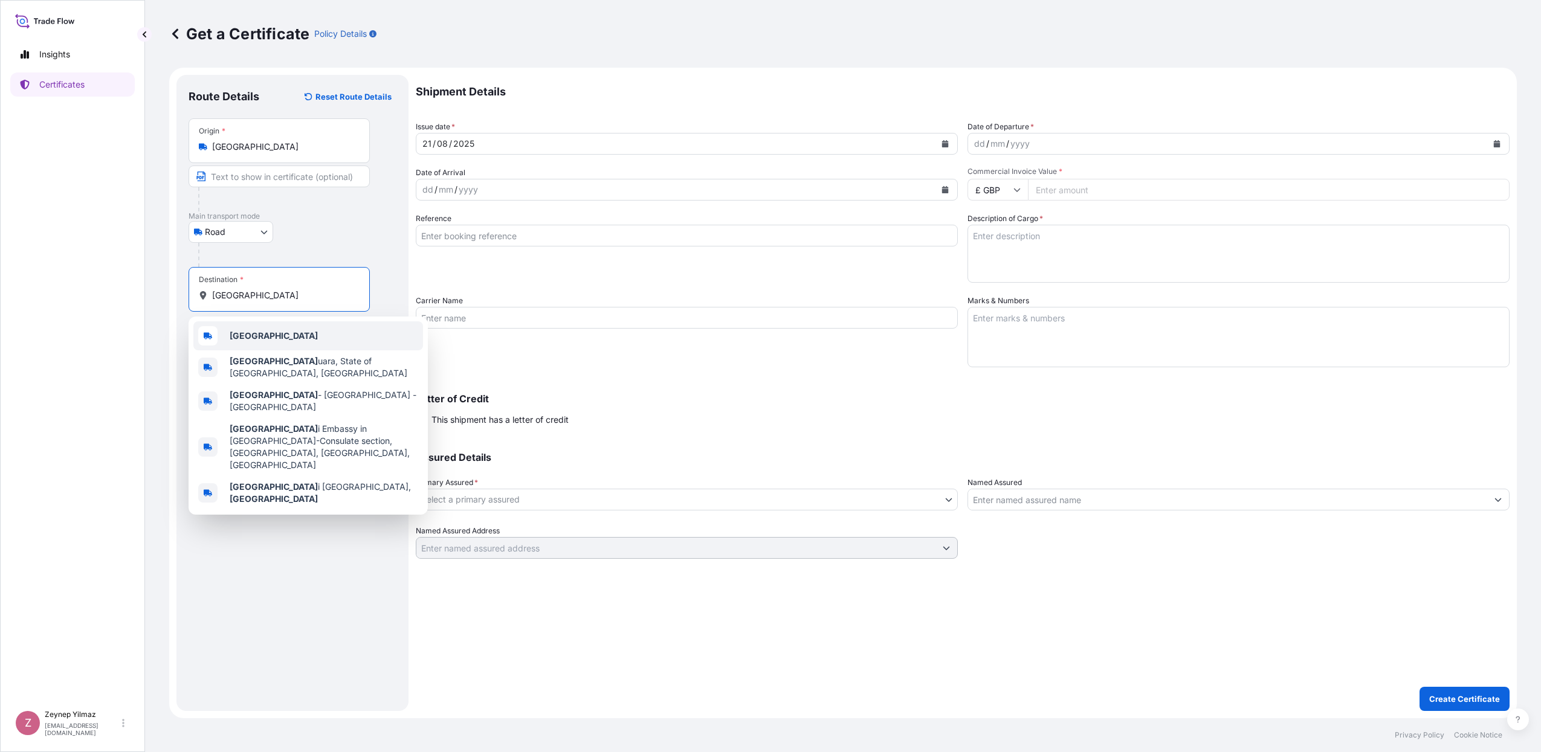
click at [242, 341] on span "[GEOGRAPHIC_DATA]" at bounding box center [274, 336] width 88 height 12
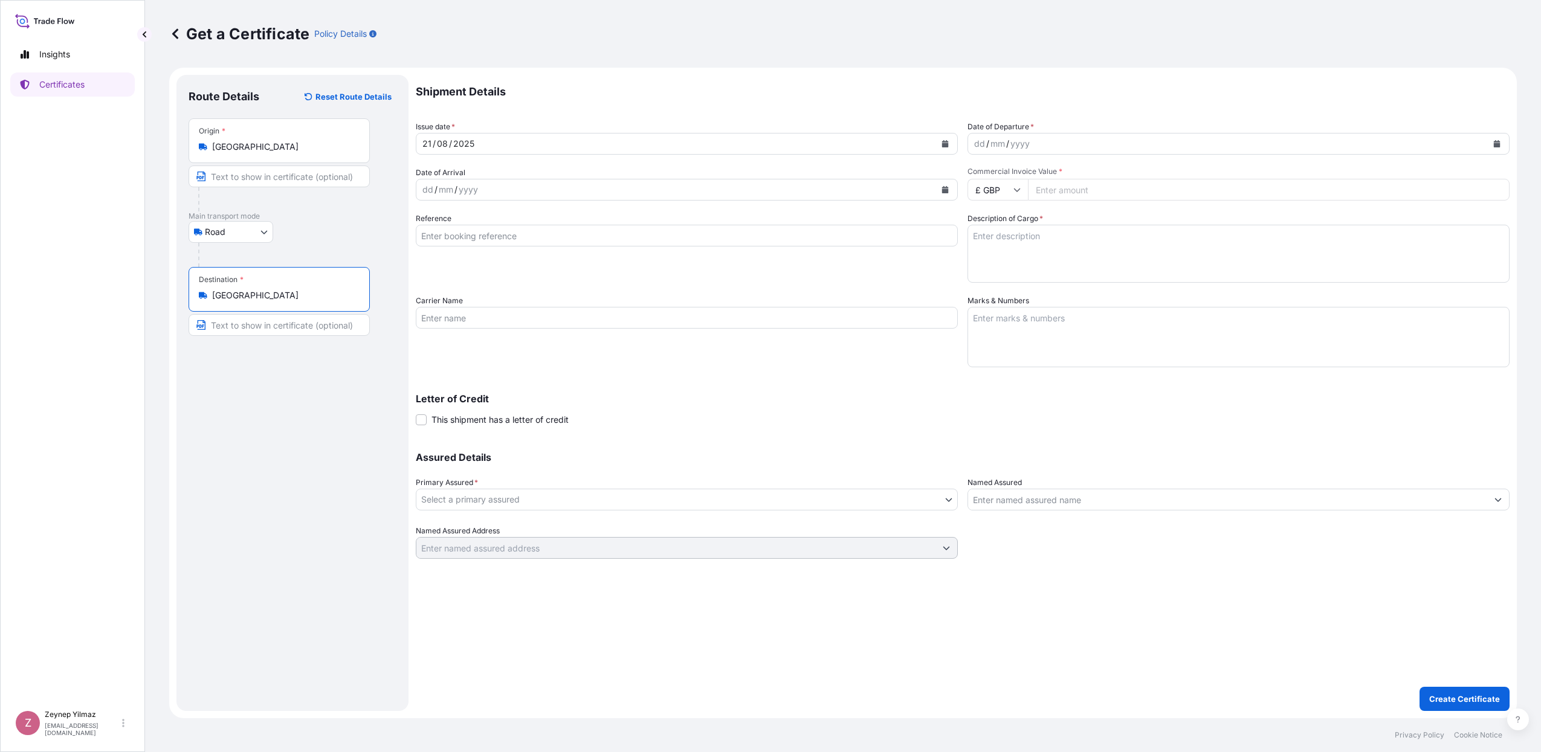
type input "[GEOGRAPHIC_DATA]"
click at [1493, 146] on icon "Calendar" at bounding box center [1496, 143] width 7 height 7
click at [1053, 292] on div "21" at bounding box center [1058, 292] width 22 height 22
click at [1007, 190] on input "£ GBP" at bounding box center [998, 190] width 60 height 22
click at [1000, 285] on div "$ USD" at bounding box center [997, 273] width 51 height 23
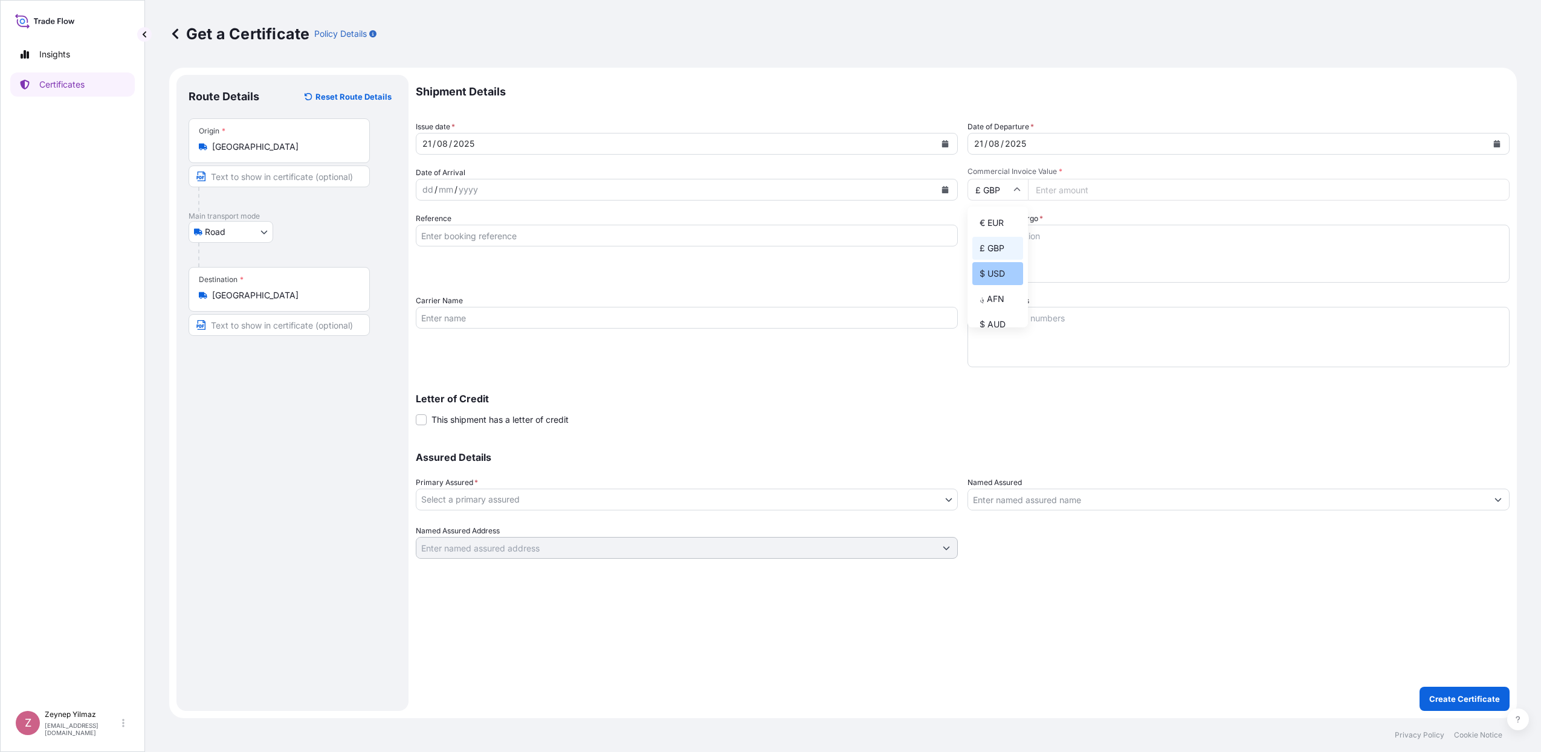
type input "$ USD"
click at [1073, 192] on input "Commercial Invoice Value *" at bounding box center [1269, 190] width 482 height 22
type input "5346.00"
click at [1077, 108] on p "Shipment Details" at bounding box center [963, 92] width 1094 height 34
click at [590, 231] on input "Reference" at bounding box center [687, 236] width 542 height 22
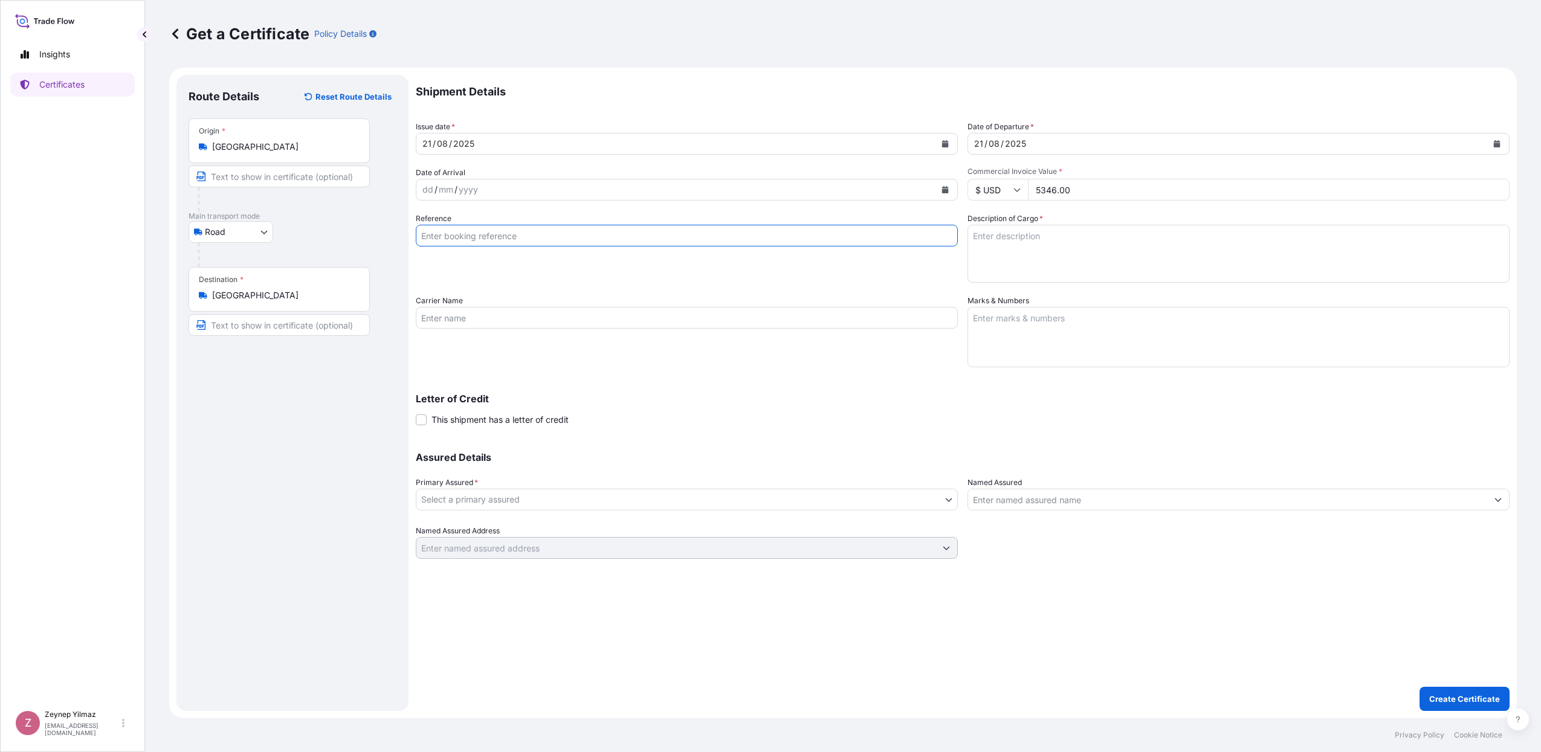
paste input "[PHONE_NUMBER]"
type input "[PHONE_NUMBER]"
click at [827, 263] on div "Reference [PHONE_NUMBER]" at bounding box center [687, 248] width 542 height 70
click at [1017, 230] on textarea "Description of Cargo *" at bounding box center [1239, 254] width 542 height 58
paste textarea "1600 cases of cigarettes marked: 1001230641/1-1600 Hand Down Co. Nearby MRF Qua…"
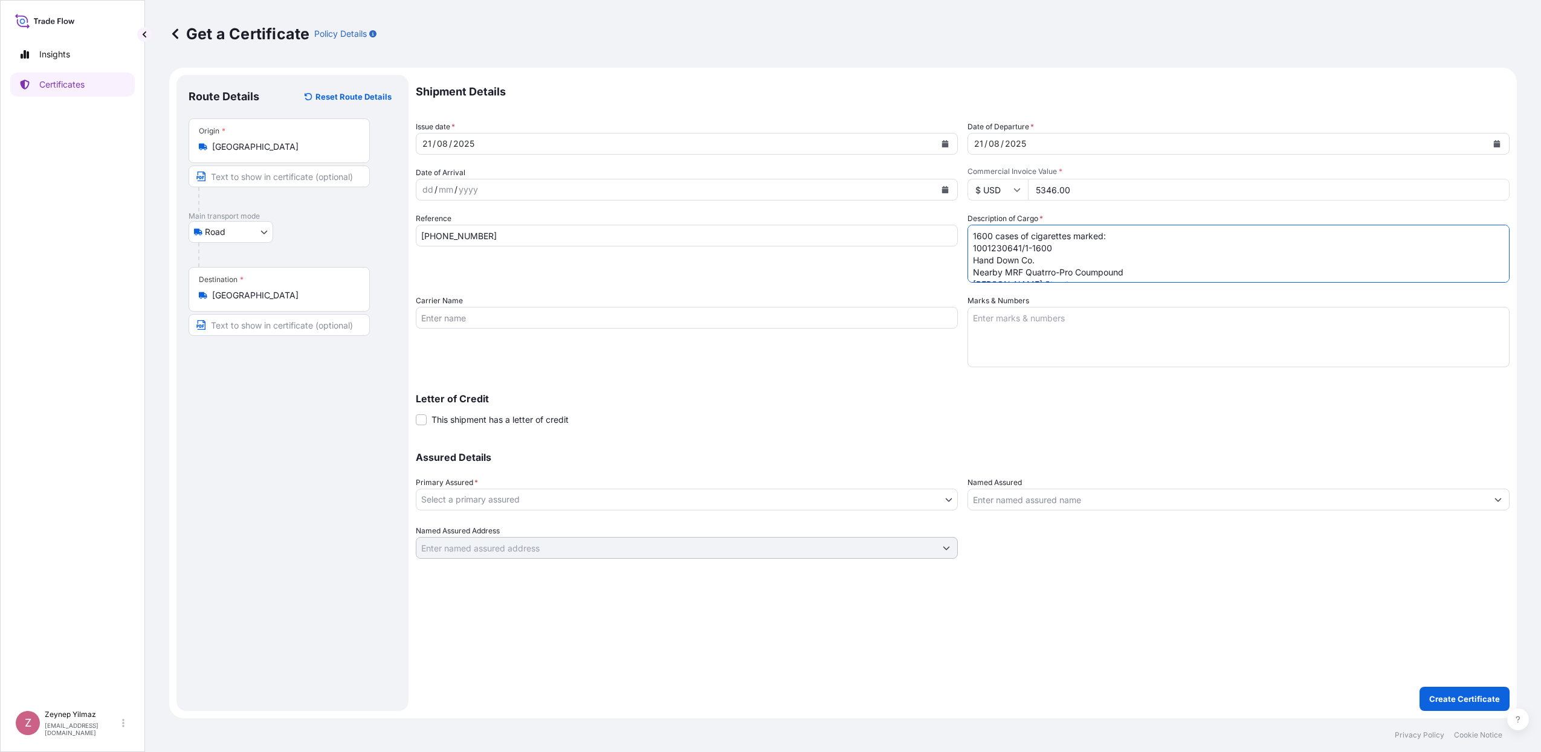
drag, startPoint x: 963, startPoint y: 234, endPoint x: 938, endPoint y: 236, distance: 24.8
click at [938, 236] on div "Shipment Details Issue date * [DATE] Date of Departure * [DATE] Date of Arrival…" at bounding box center [963, 317] width 1094 height 484
type textarea "20 cases of cigarettes marked: 1001230352/2750-2769 Hand Down Co. Nearby MRF Qu…"
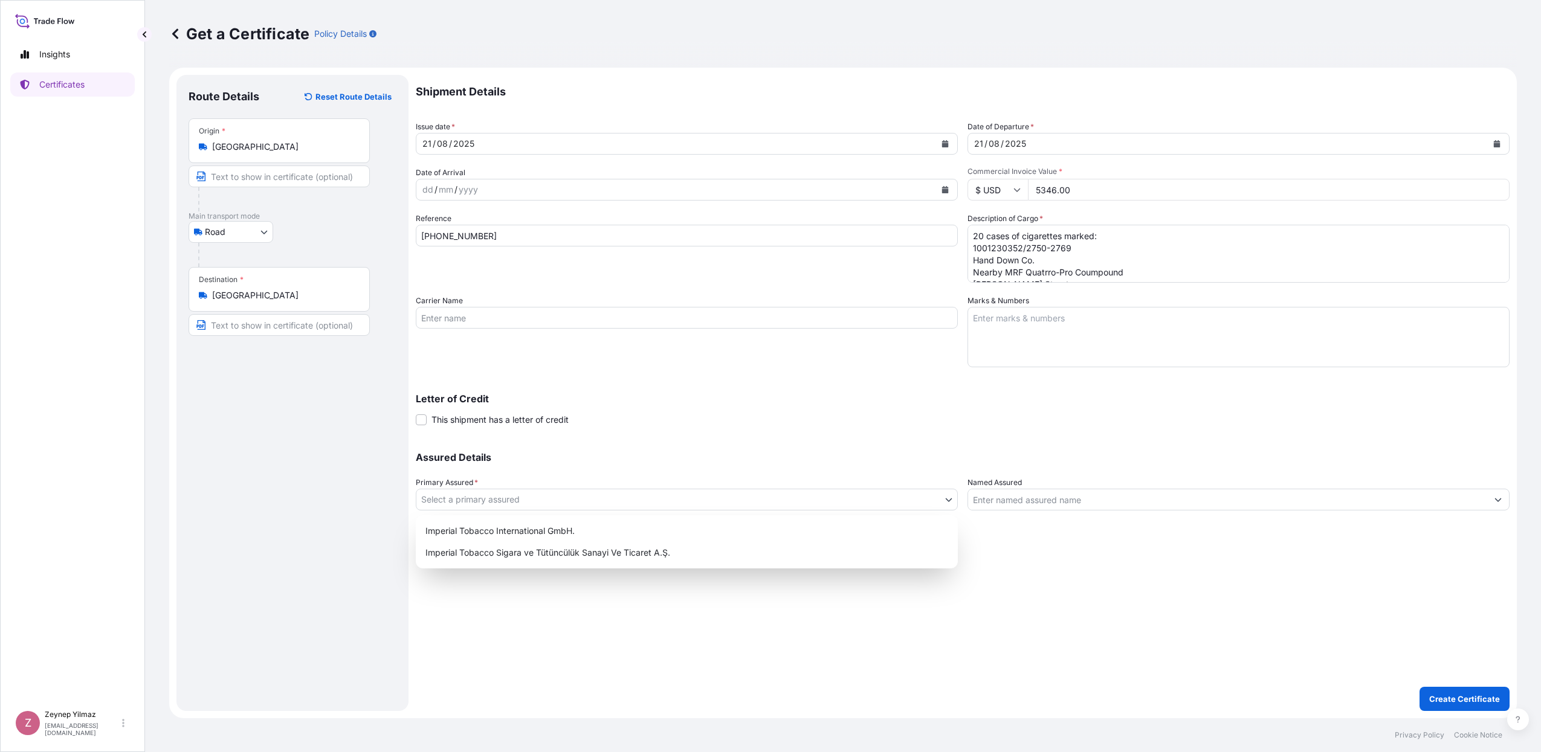
click at [702, 504] on body "Insights Certificates Z [PERSON_NAME] [EMAIL_ADDRESS][DOMAIN_NAME] Get a Certif…" at bounding box center [770, 376] width 1541 height 752
click at [658, 528] on div "Imperial Tobacco International GmbH." at bounding box center [687, 531] width 532 height 22
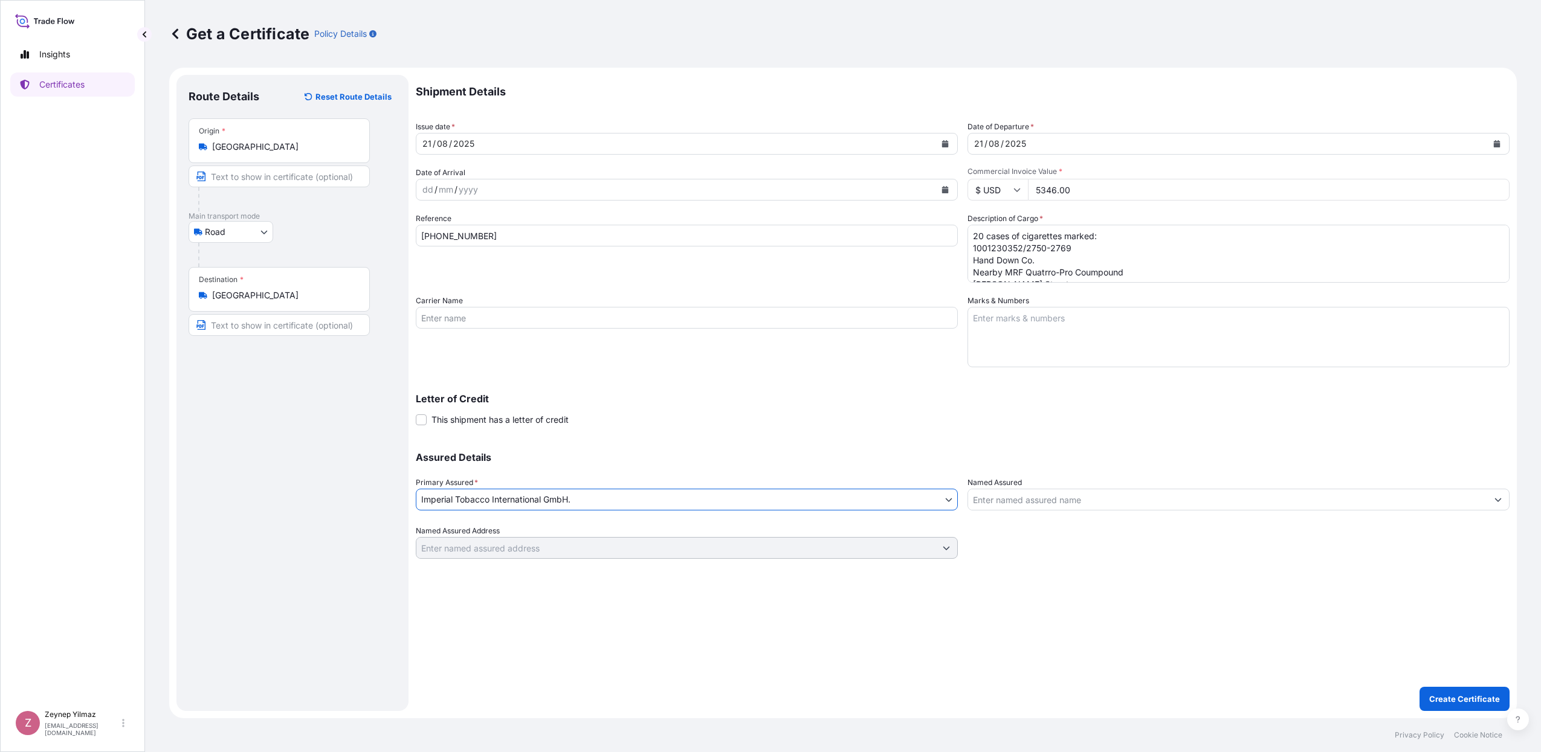
click at [1014, 506] on input "Named Assured" at bounding box center [1227, 500] width 519 height 22
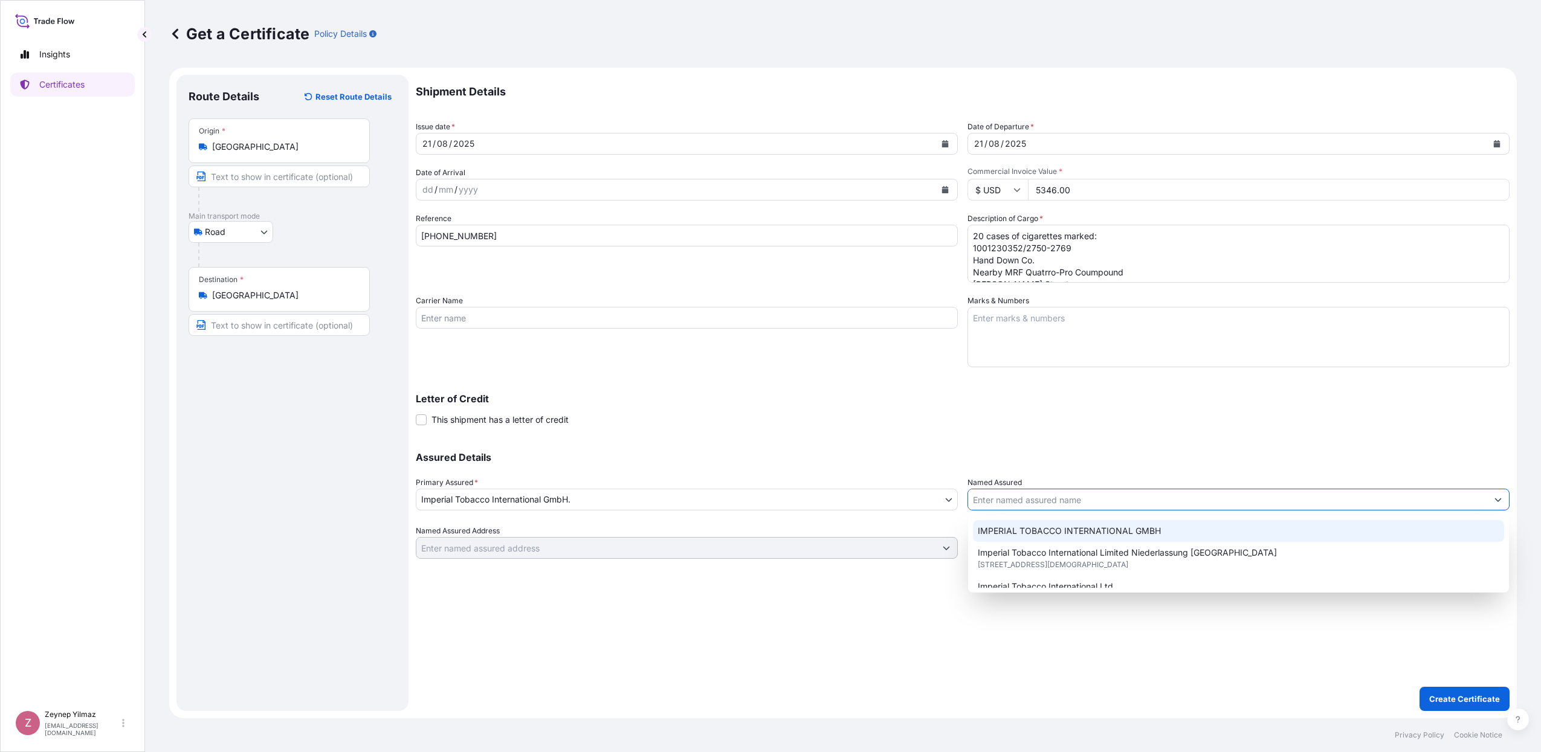
click at [1013, 529] on span "IMPERIAL TOBACCO INTERNATIONAL GMBH" at bounding box center [1069, 531] width 183 height 12
type input "IMPERIAL TOBACCO INTERNATIONAL GMBH"
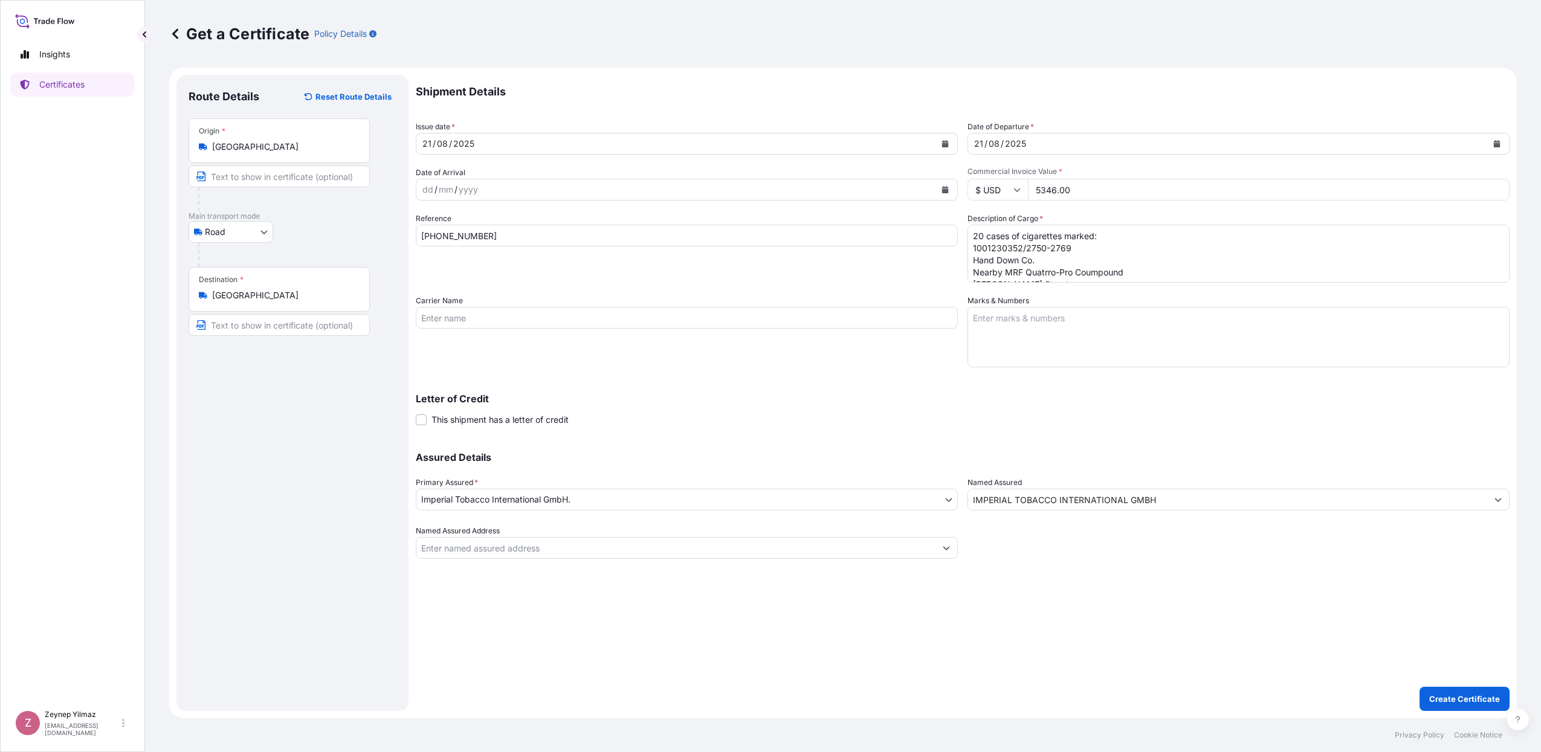
click at [882, 425] on div "Letter of Credit This shipment has a letter of credit Letter of credit * Letter…" at bounding box center [963, 410] width 1094 height 32
click at [1471, 696] on p "Create Certificate" at bounding box center [1464, 699] width 71 height 12
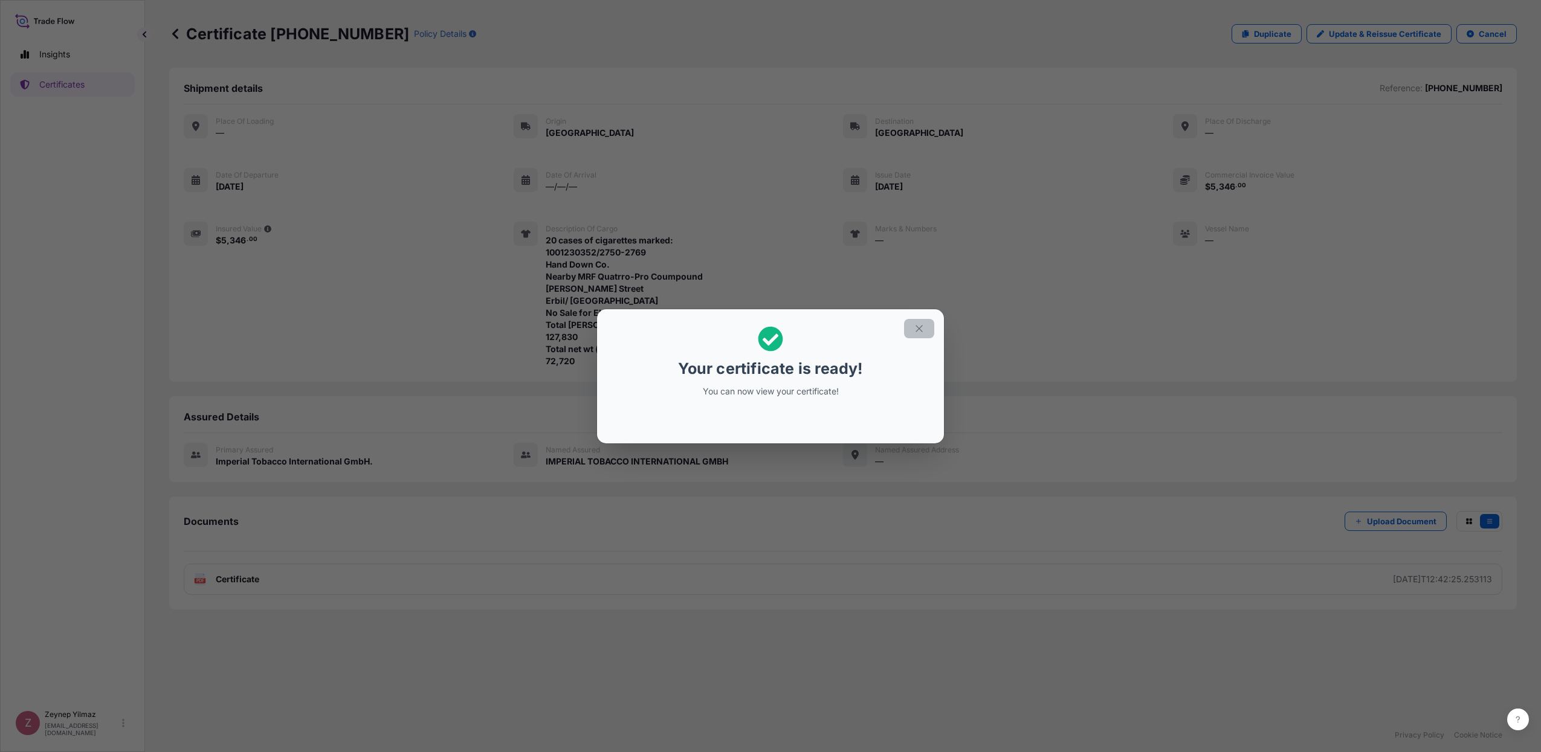
click at [922, 331] on icon "button" at bounding box center [919, 328] width 7 height 7
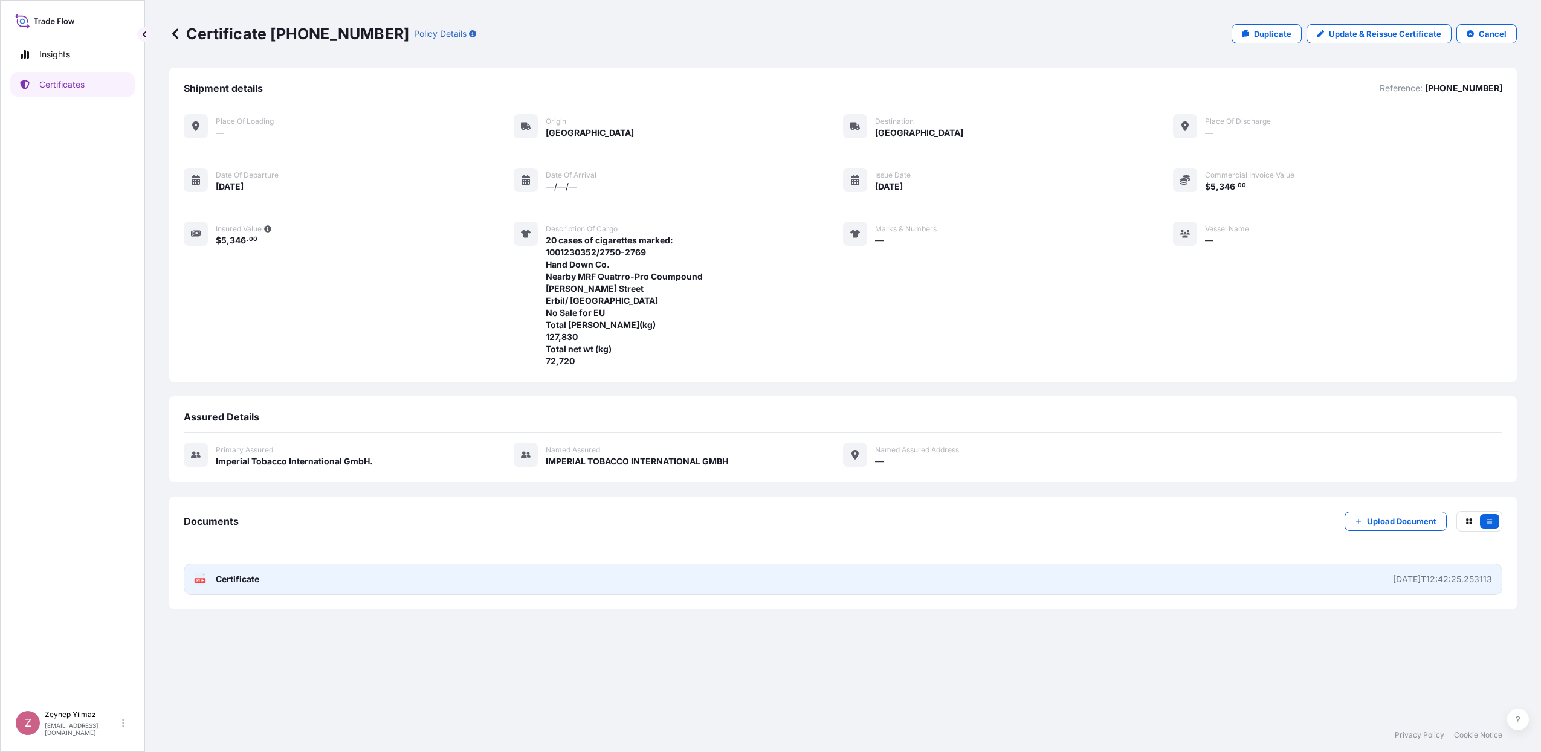
click at [955, 574] on link "PDF Certificate [DATE]T12:42:25.253113" at bounding box center [843, 579] width 1319 height 31
